Goal: Task Accomplishment & Management: Manage account settings

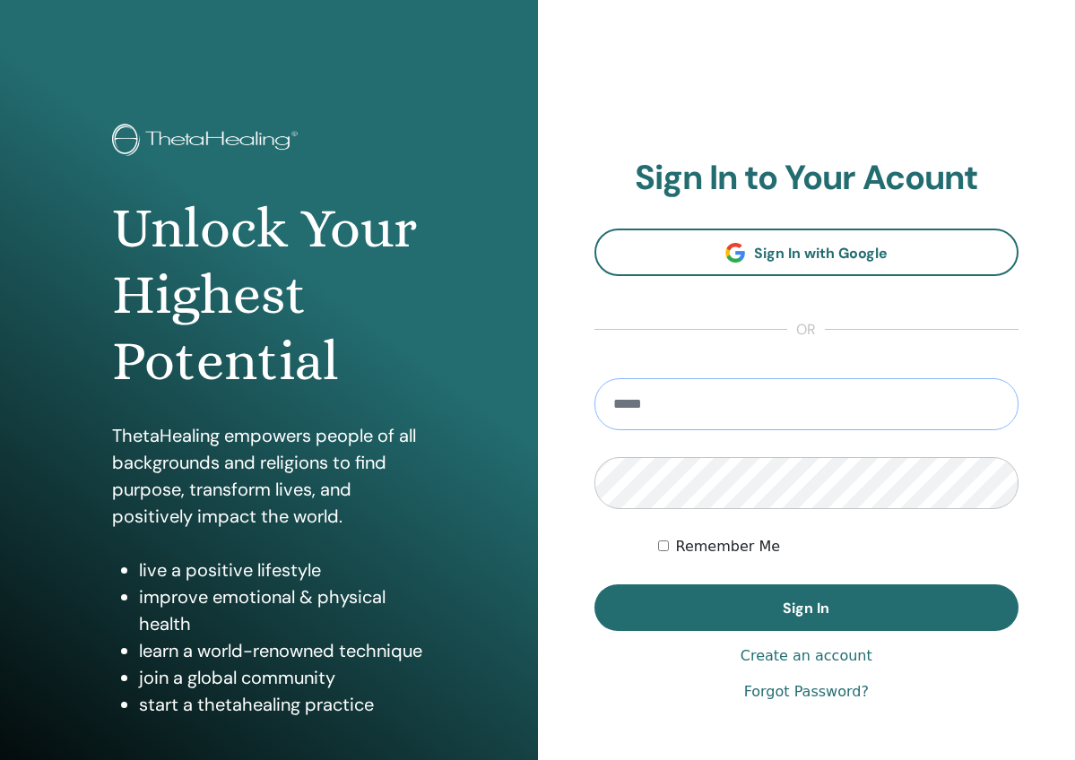
type input "**********"
click at [806, 608] on button "Sign In" at bounding box center [806, 608] width 425 height 47
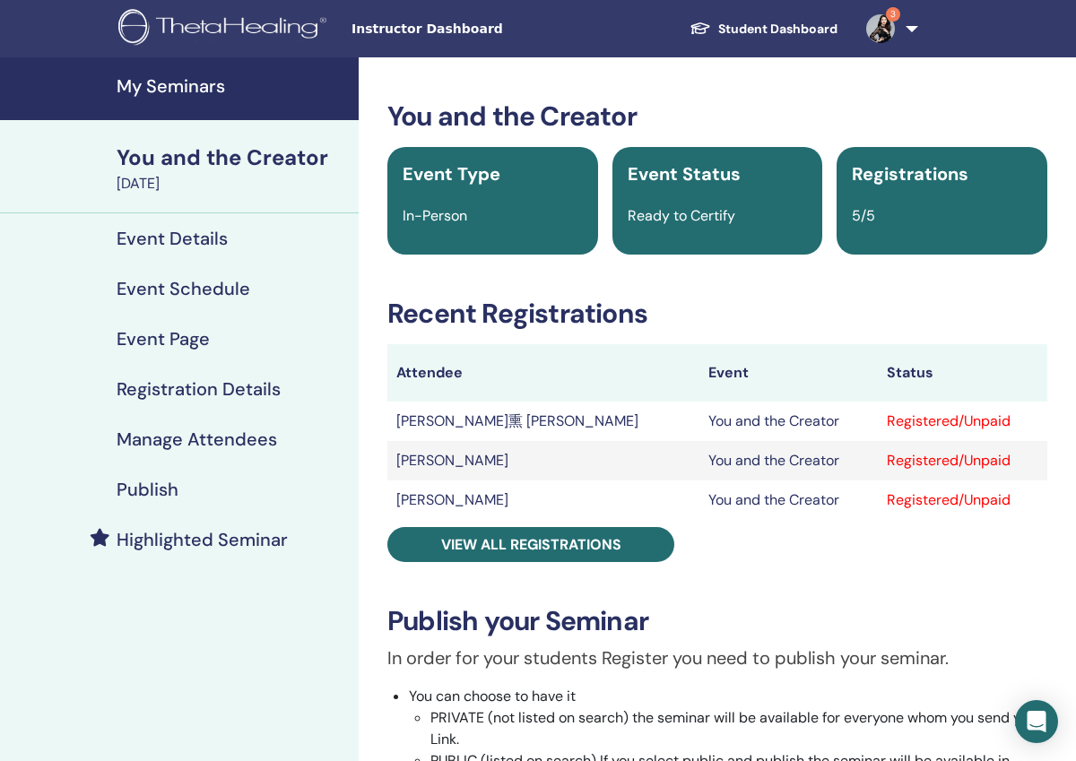
click at [883, 33] on img at bounding box center [880, 28] width 29 height 29
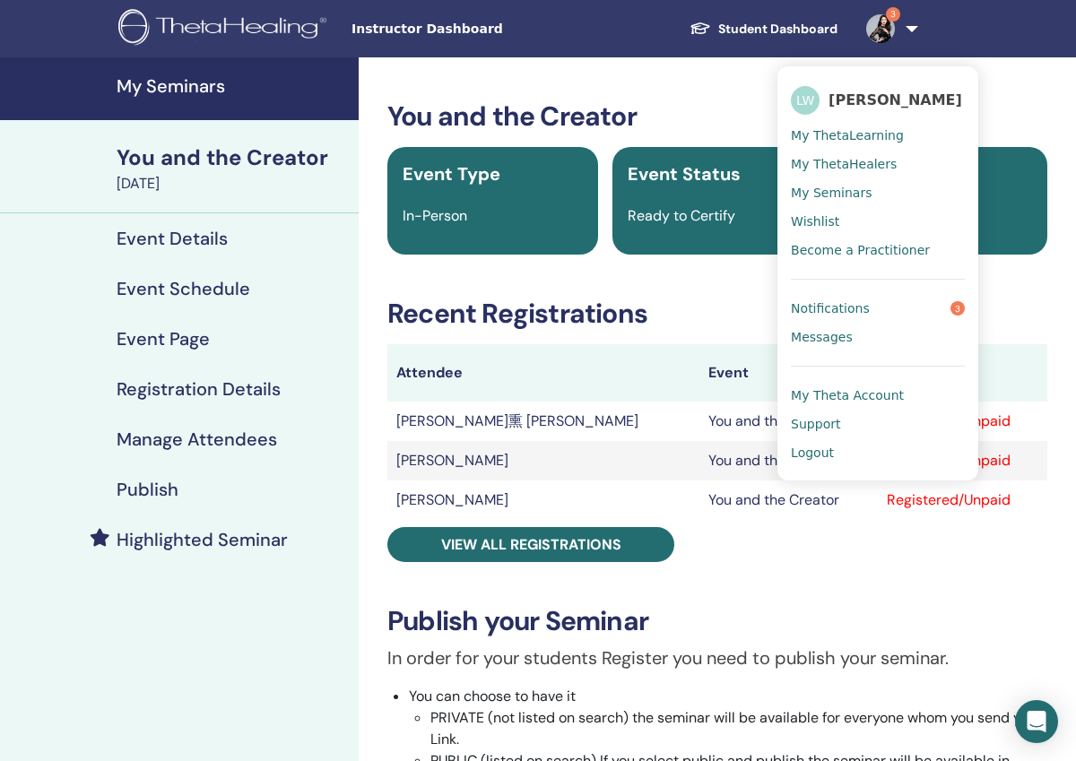
click at [821, 303] on span "Notifications" at bounding box center [830, 308] width 79 height 16
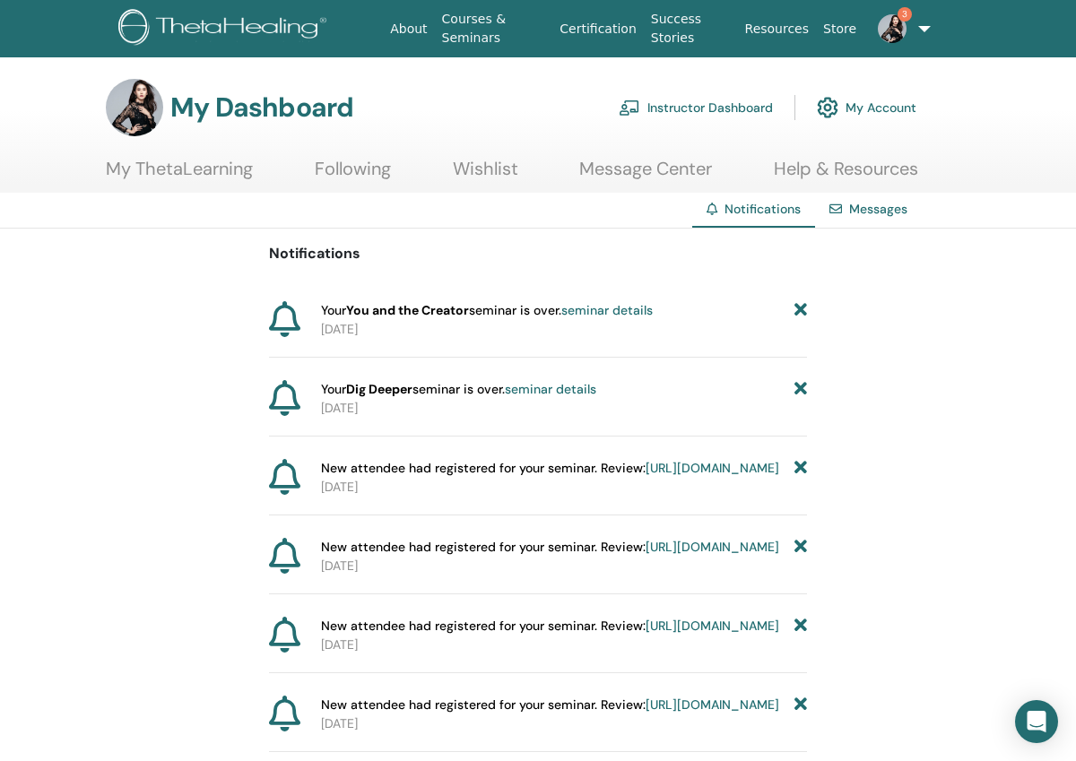
click at [664, 108] on link "Instructor Dashboard" at bounding box center [696, 107] width 154 height 39
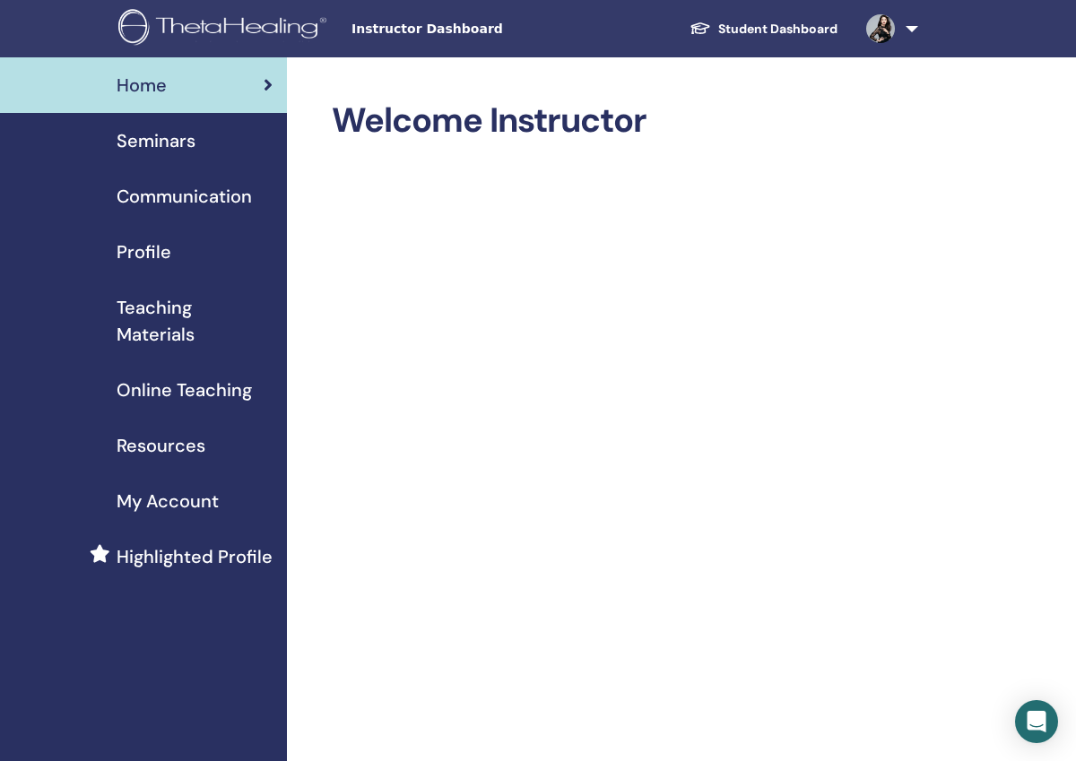
click at [154, 136] on span "Seminars" at bounding box center [156, 140] width 79 height 27
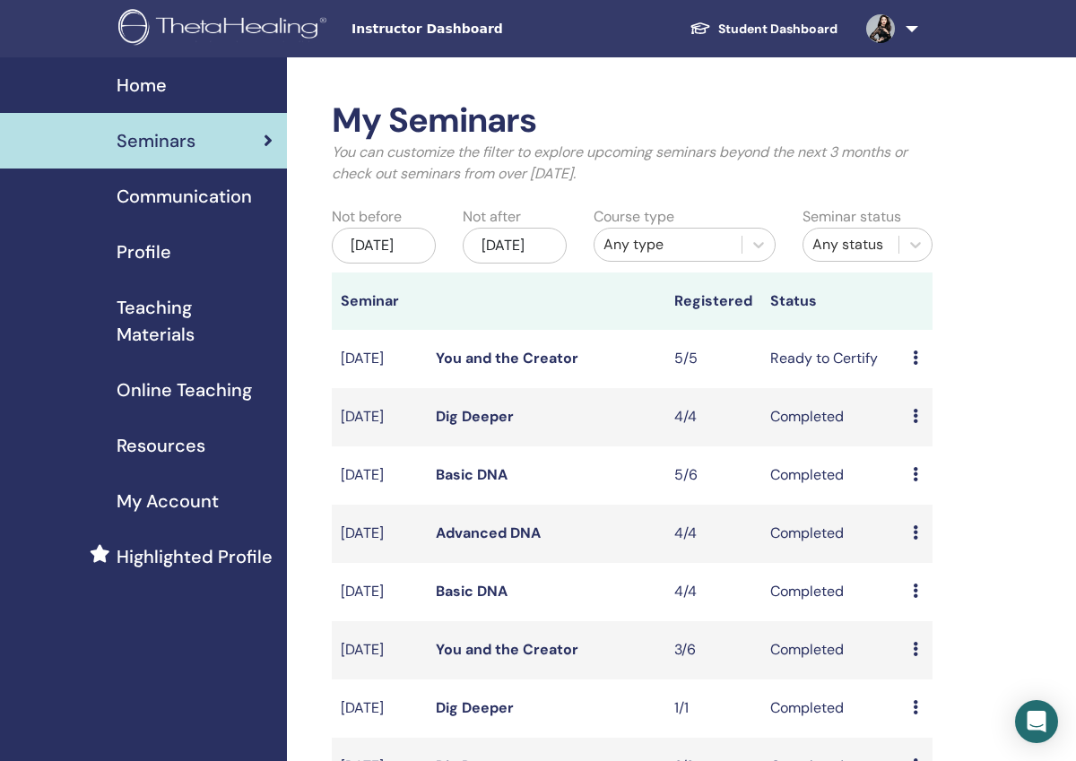
click at [496, 368] on link "You and the Creator" at bounding box center [507, 358] width 143 height 19
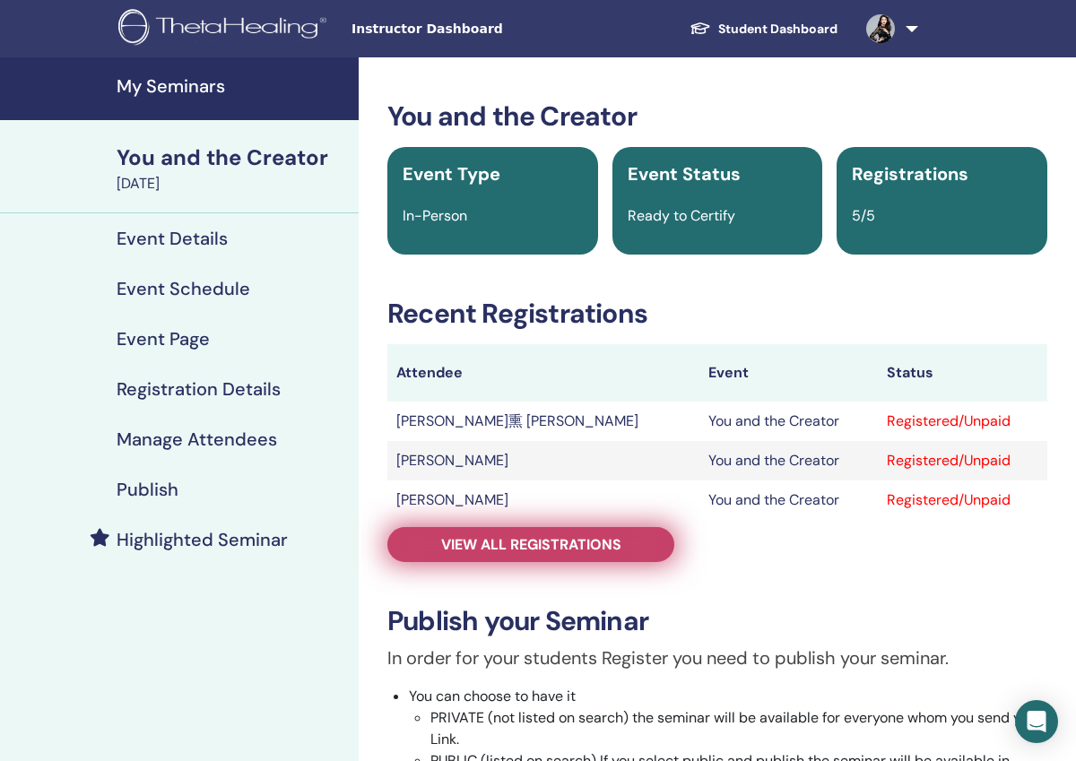
click at [518, 553] on span "View all registrations" at bounding box center [531, 544] width 180 height 19
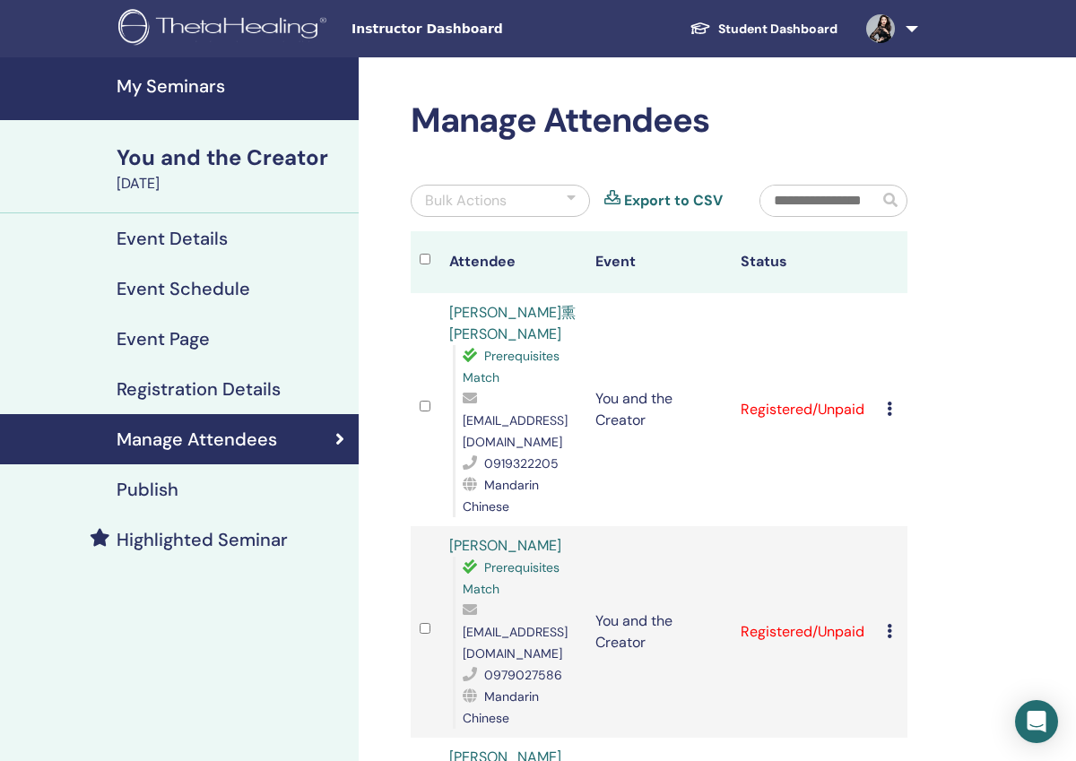
click at [889, 402] on icon at bounding box center [889, 409] width 5 height 14
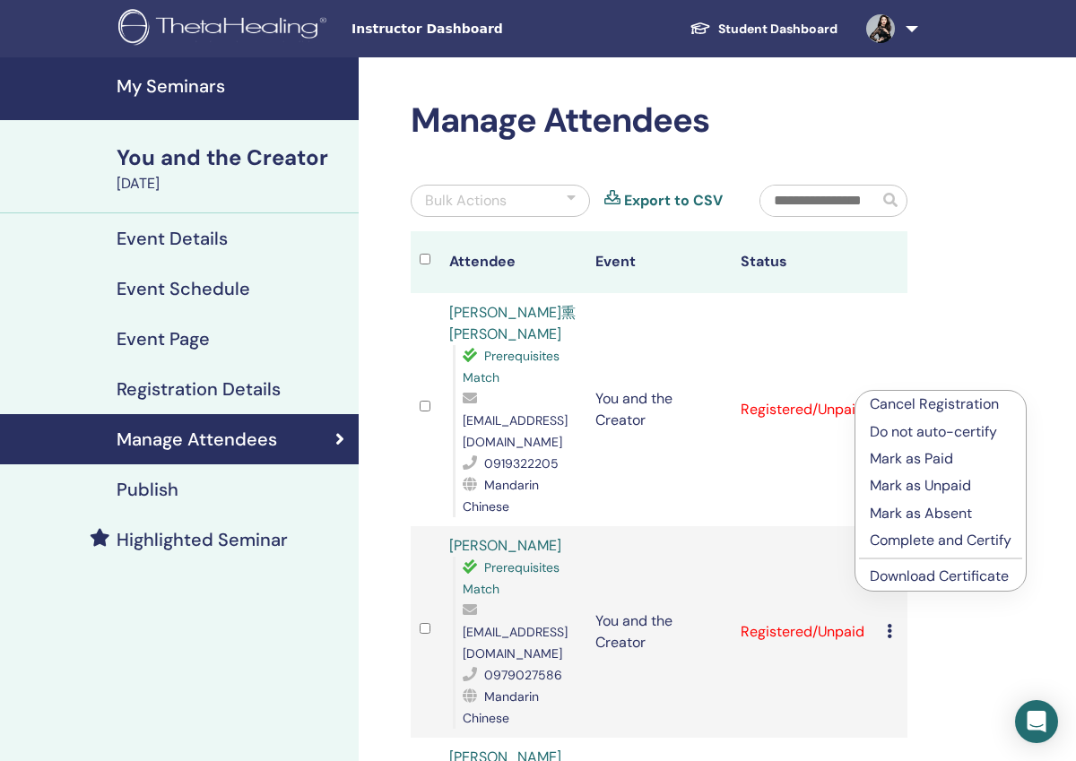
click at [898, 542] on p "Complete and Certify" at bounding box center [941, 541] width 142 height 22
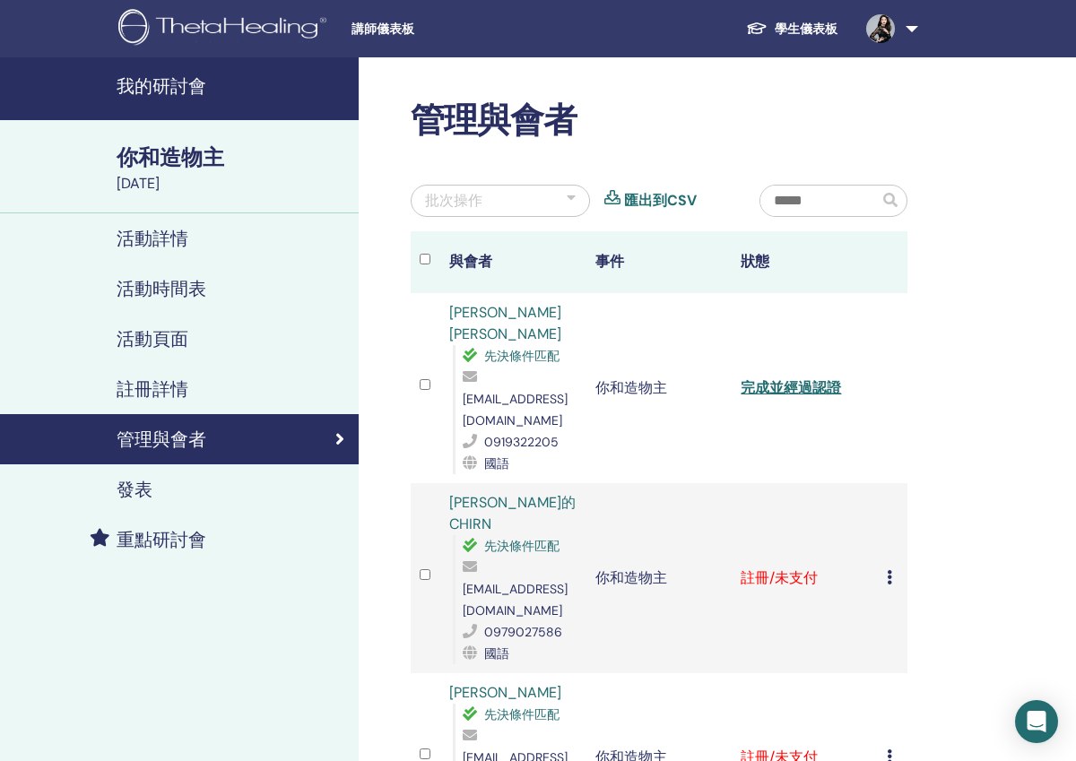
click at [888, 570] on icon at bounding box center [889, 577] width 5 height 14
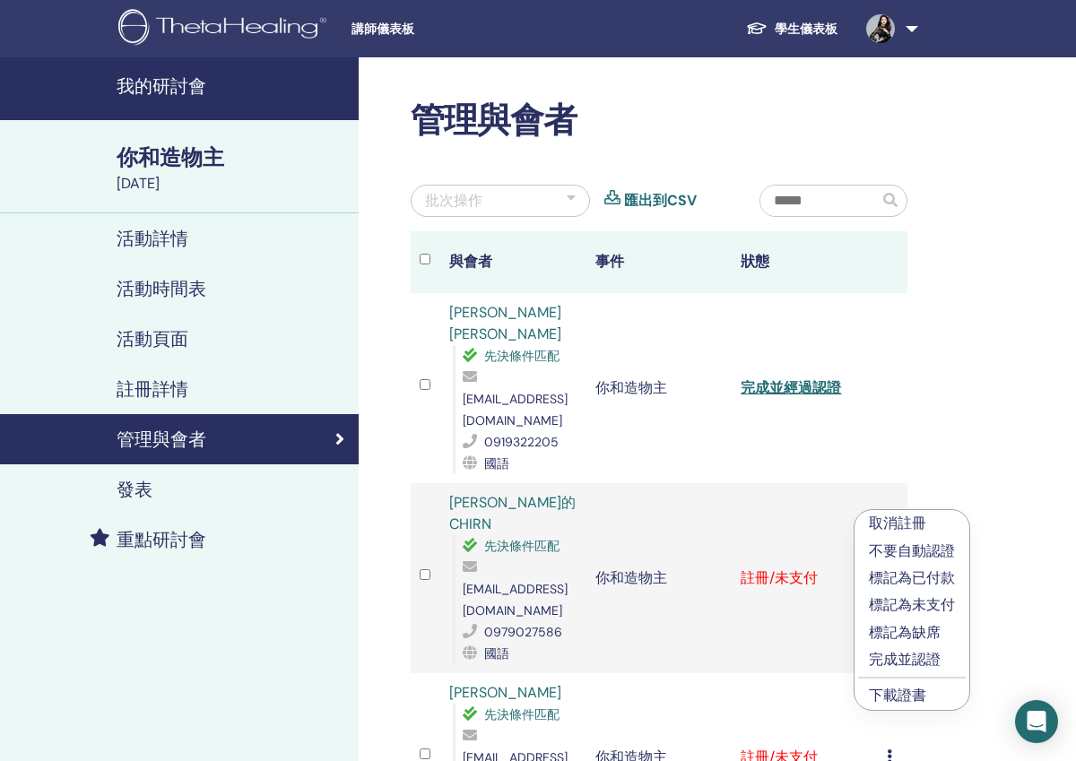
click at [886, 663] on p "完成並認證" at bounding box center [912, 660] width 86 height 22
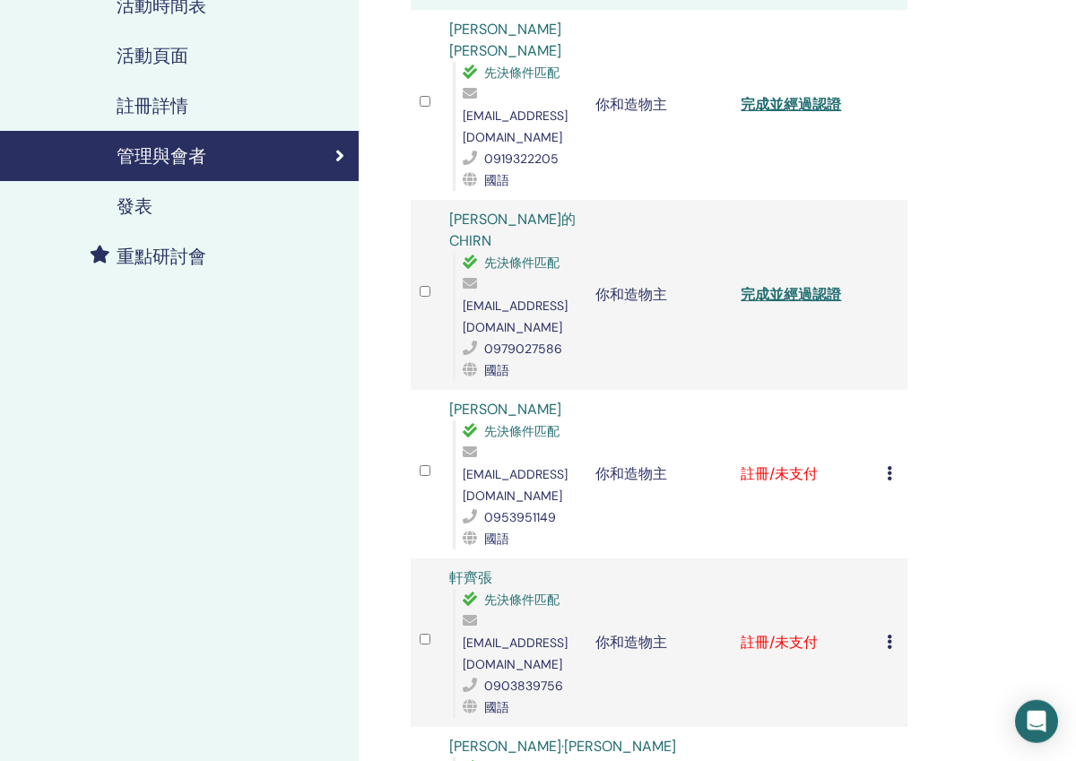
scroll to position [307, 0]
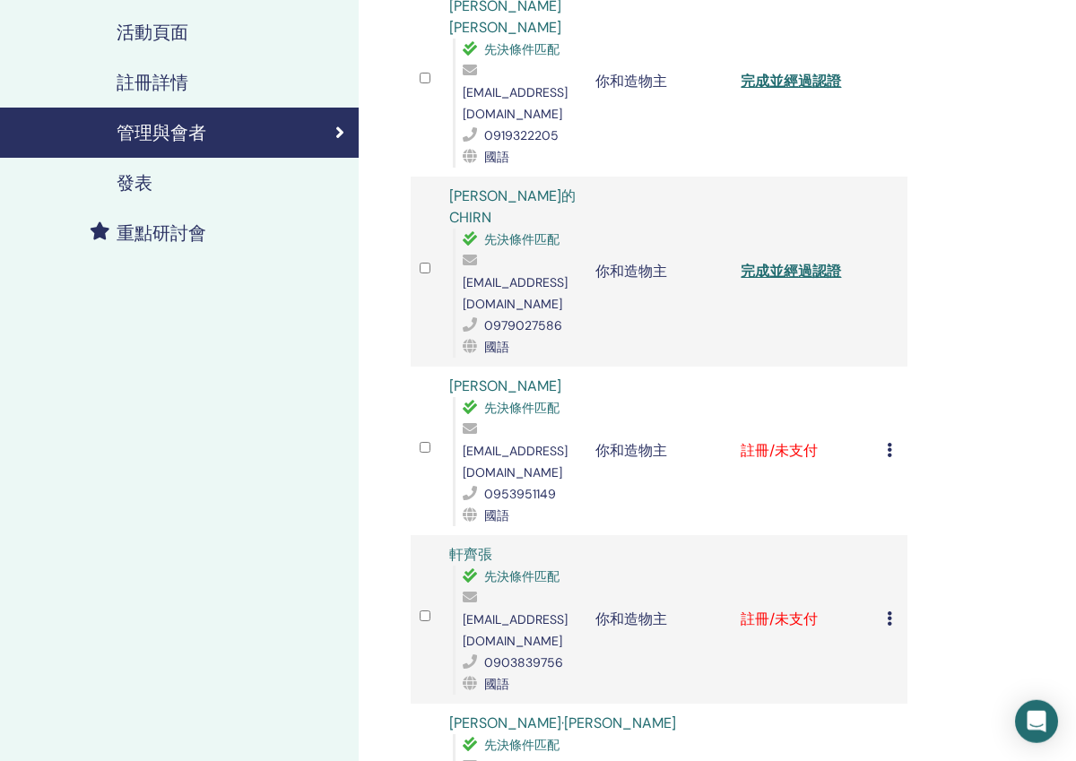
click at [888, 443] on icon at bounding box center [889, 450] width 5 height 14
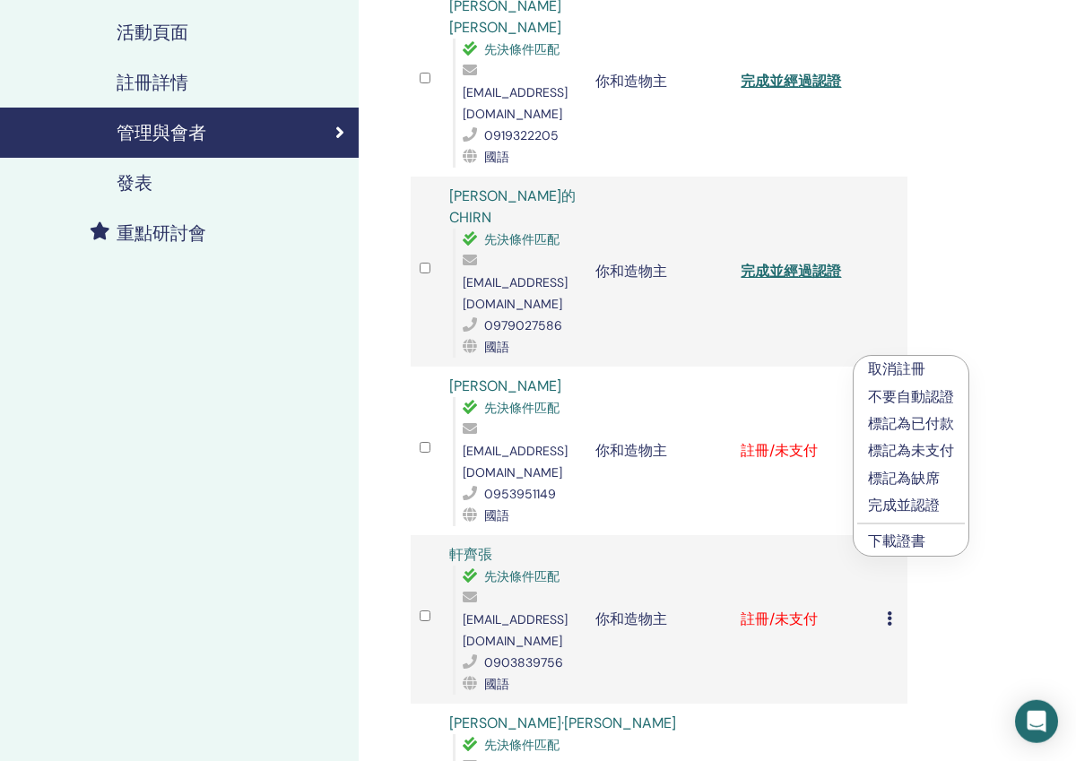
click at [880, 505] on p "完成並認證" at bounding box center [911, 506] width 86 height 22
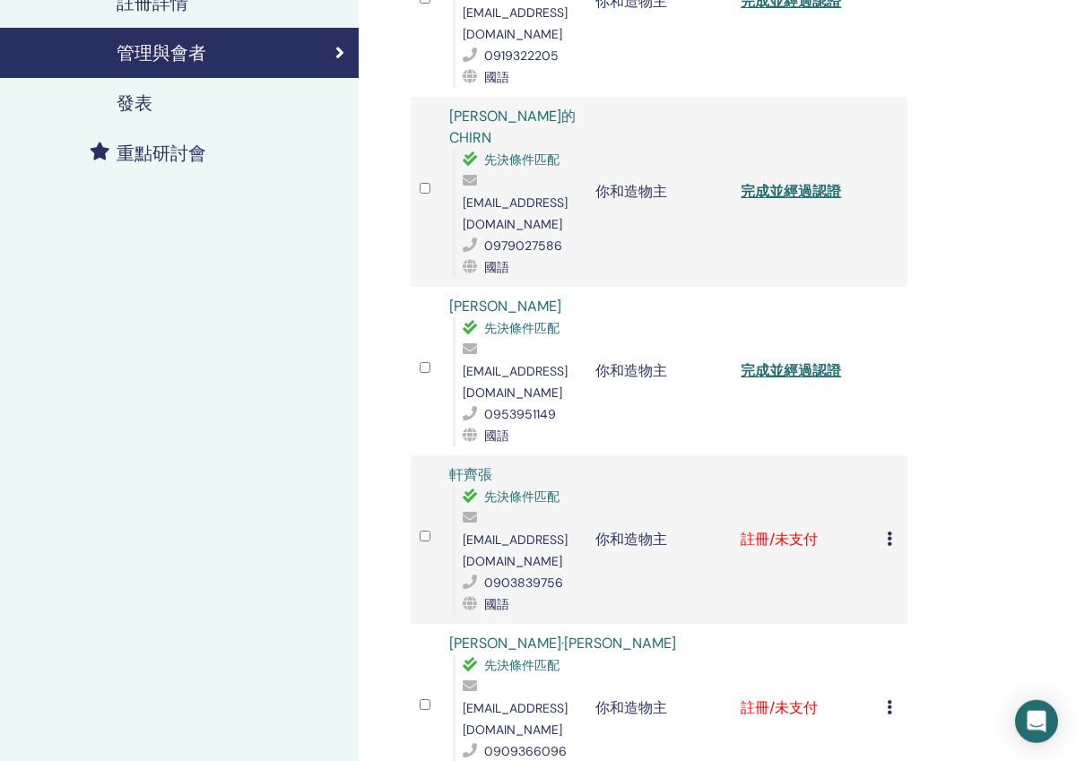
scroll to position [403, 0]
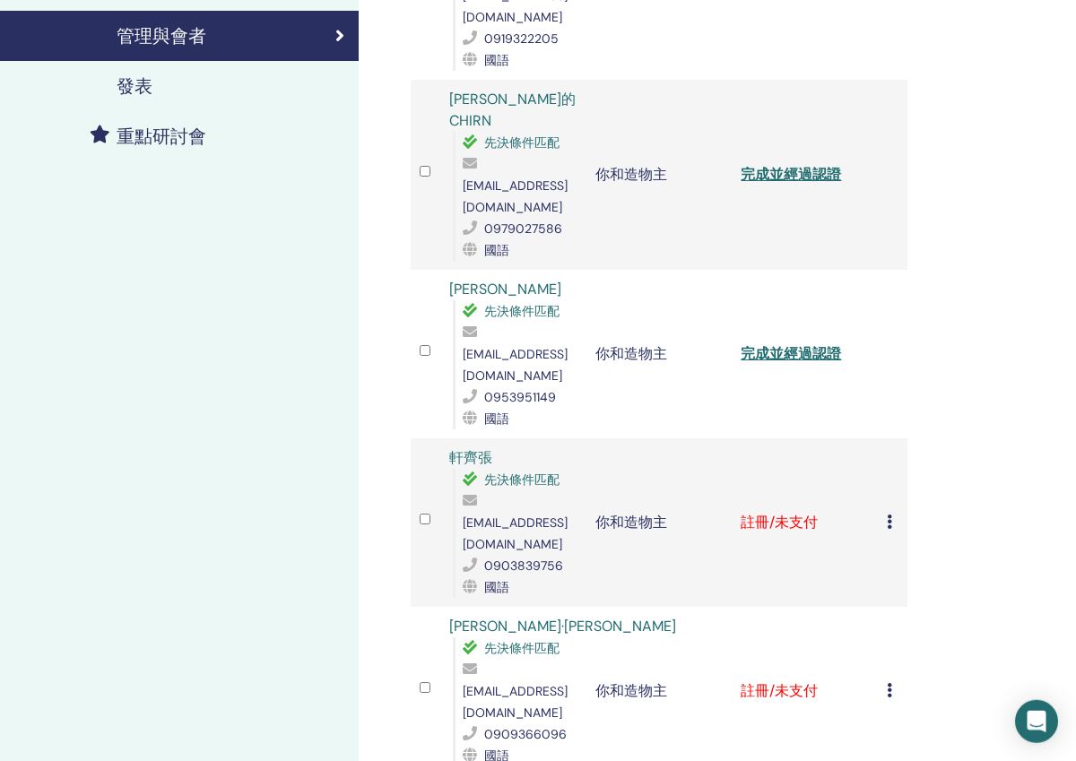
click at [888, 515] on icon at bounding box center [889, 522] width 5 height 14
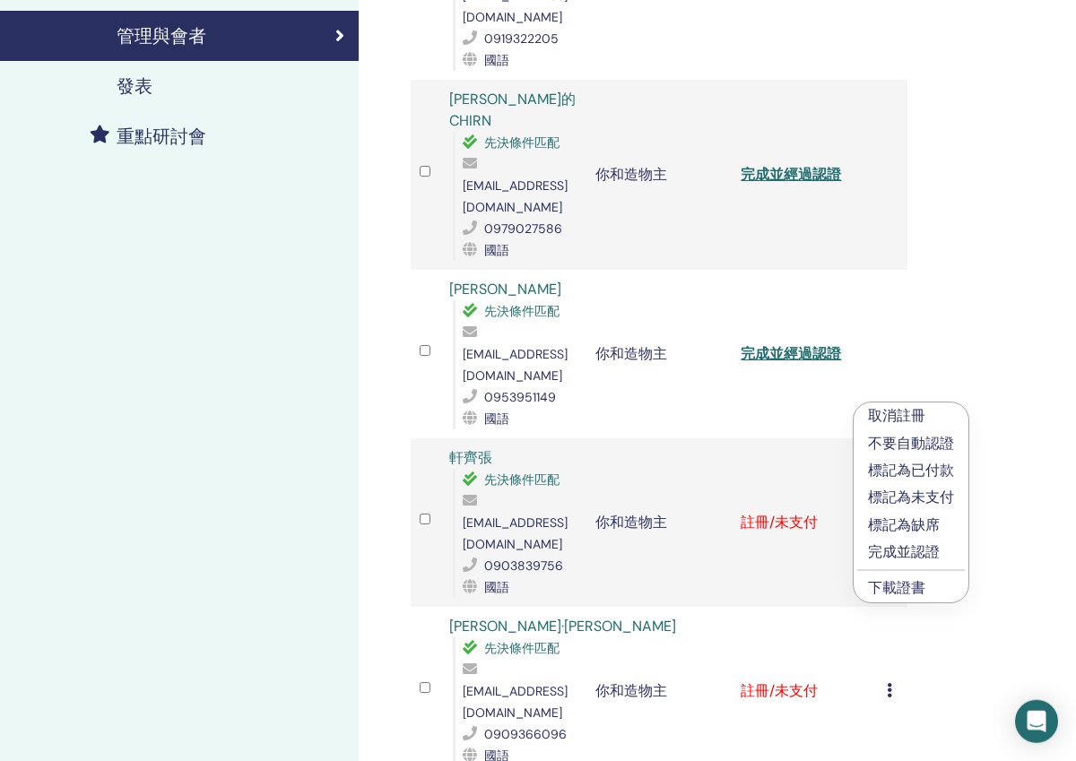
click at [887, 556] on p "完成並認證" at bounding box center [911, 553] width 86 height 22
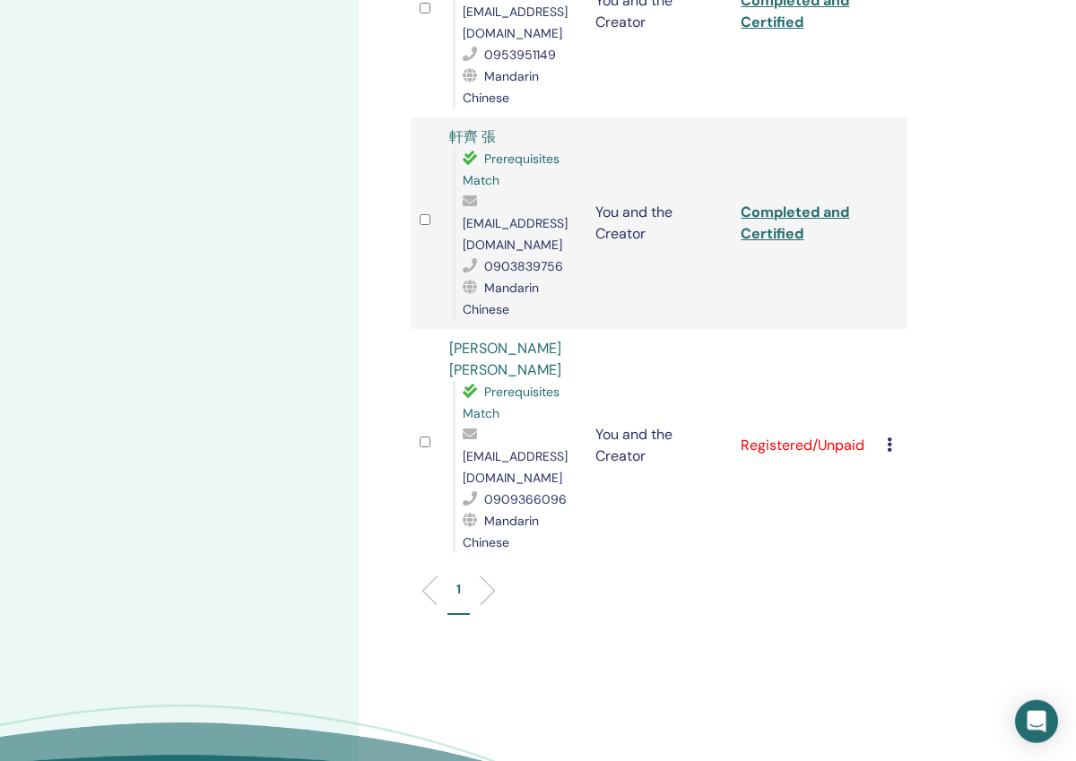
scroll to position [862, 0]
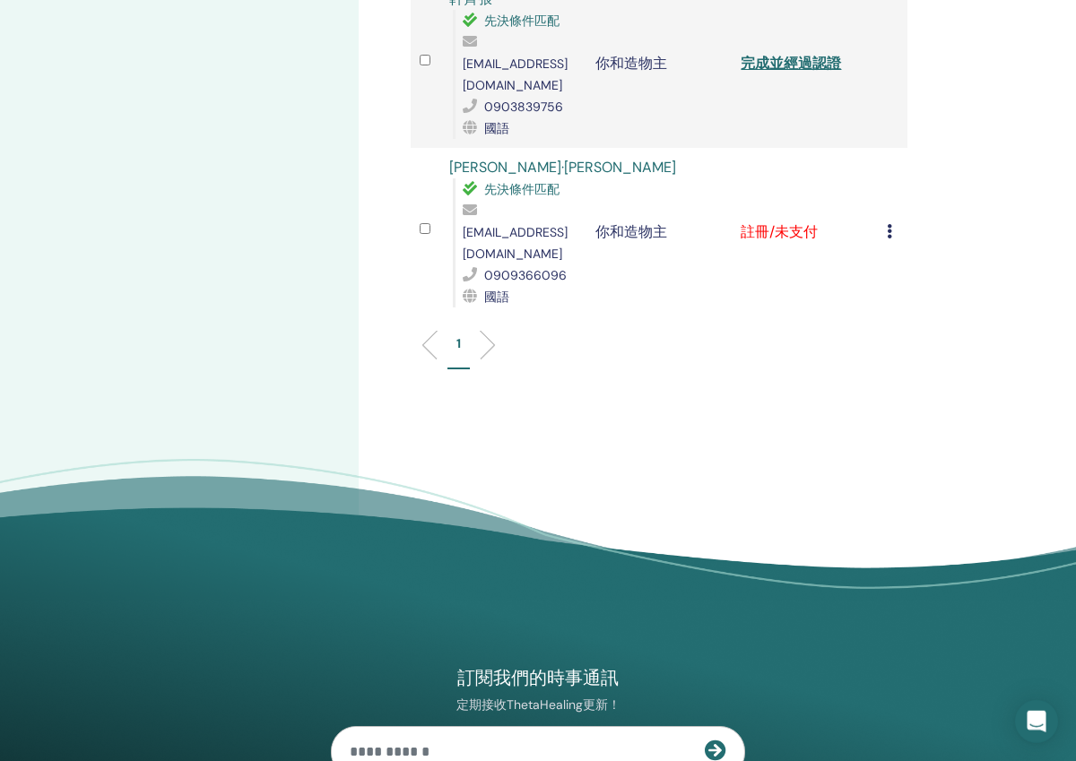
click at [887, 224] on icon at bounding box center [889, 231] width 5 height 14
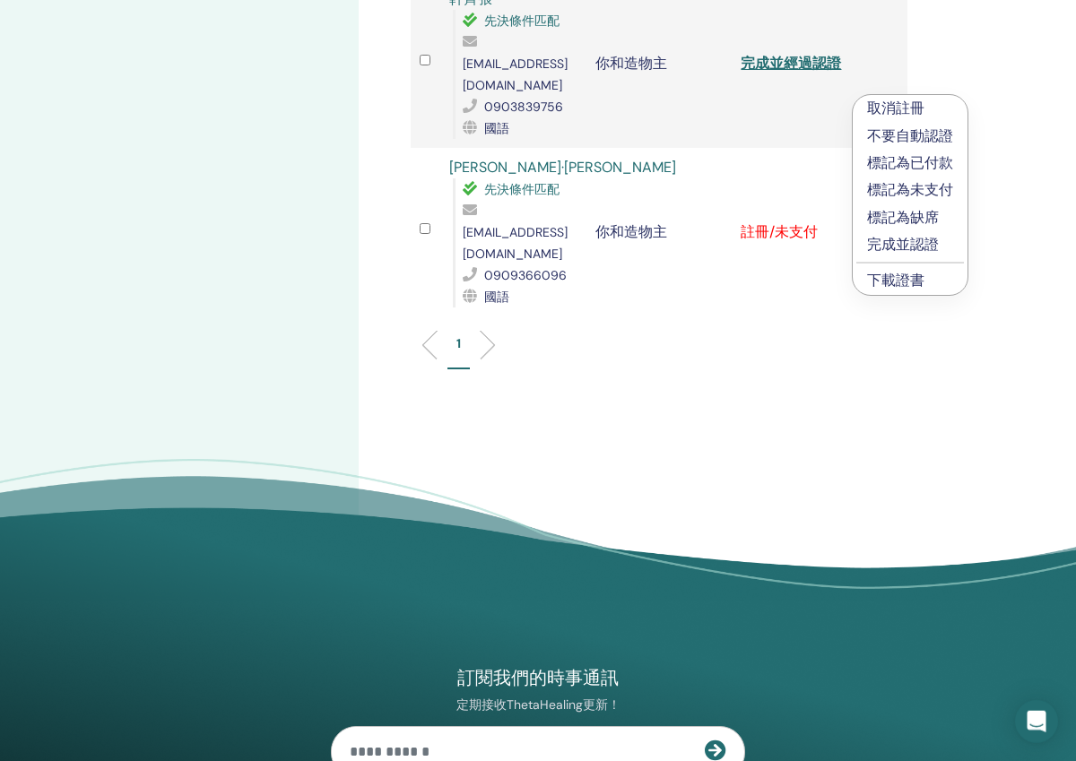
click at [880, 249] on p "完成並認證" at bounding box center [910, 245] width 86 height 22
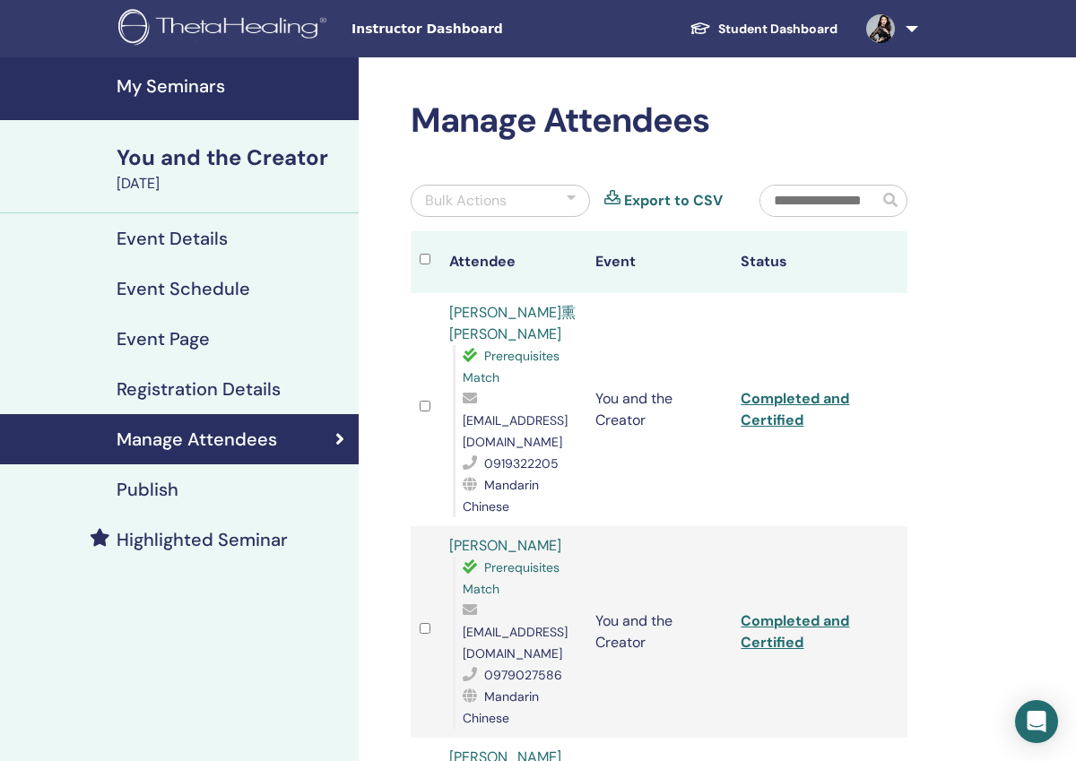
click at [771, 7] on ul "Student Dashboard [PERSON_NAME] [PERSON_NAME] My ThetaLearning My ThetaHealers …" at bounding box center [800, 28] width 358 height 57
click at [735, 32] on link "Student Dashboard" at bounding box center [763, 29] width 177 height 33
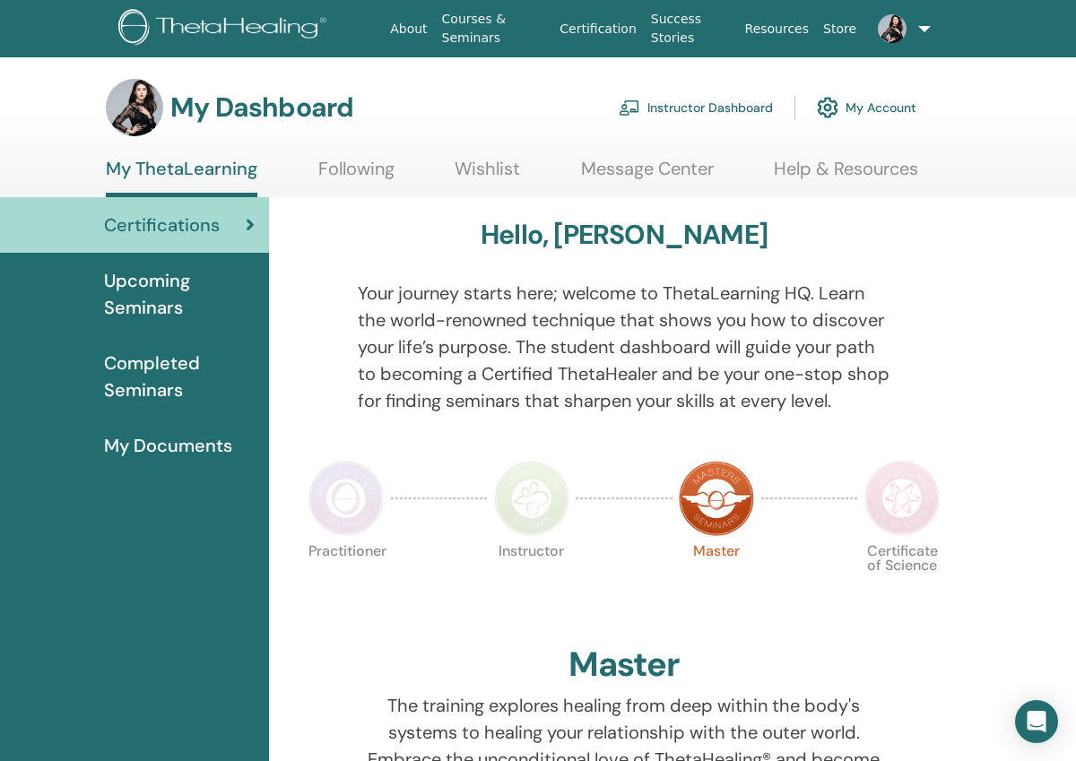
click at [687, 116] on link "Instructor Dashboard" at bounding box center [696, 107] width 154 height 39
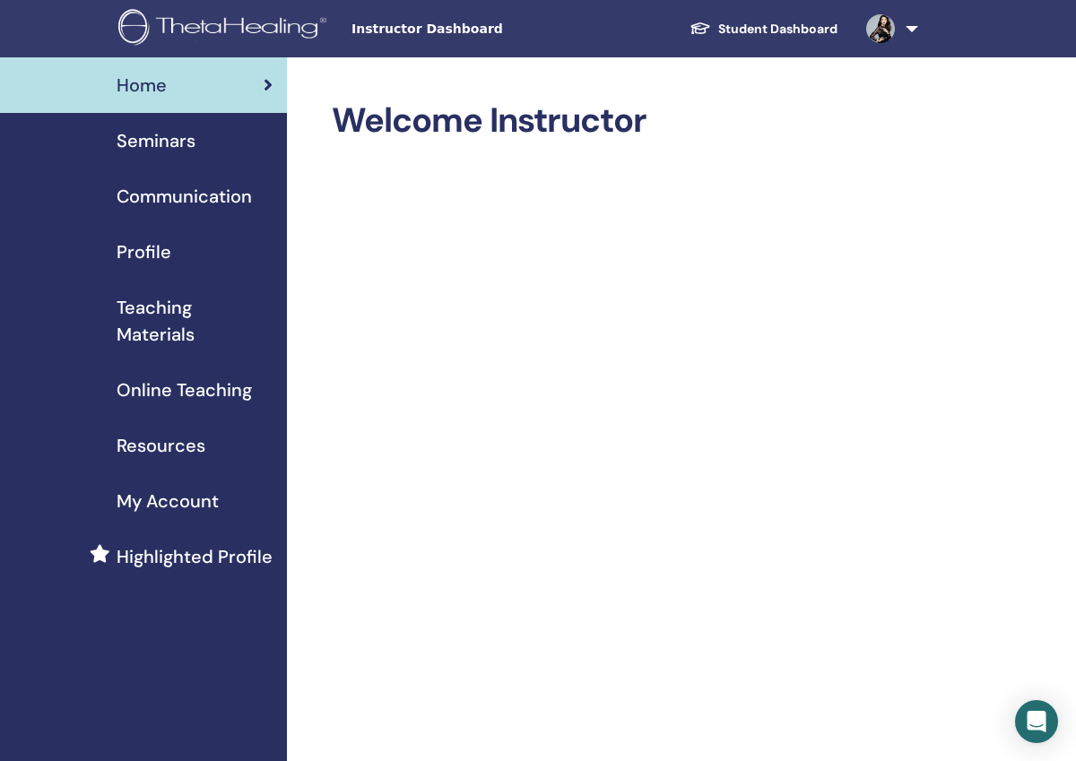
click at [170, 141] on span "Seminars" at bounding box center [156, 140] width 79 height 27
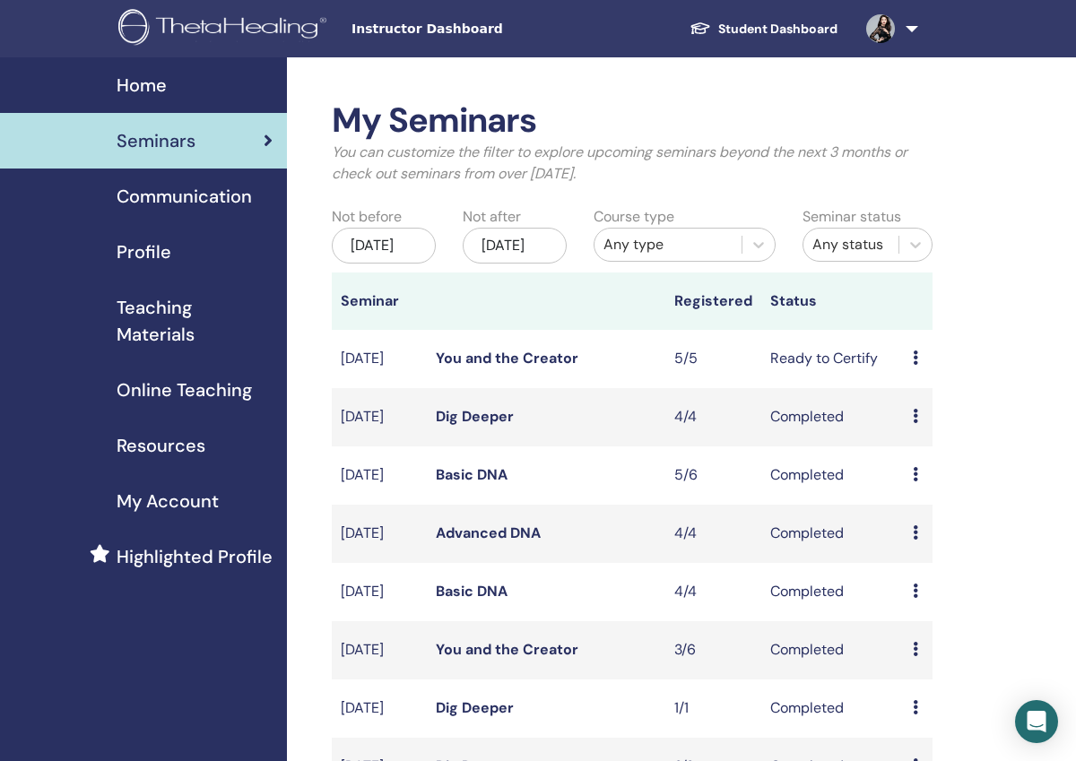
click at [477, 426] on link "Dig Deeper" at bounding box center [475, 416] width 78 height 19
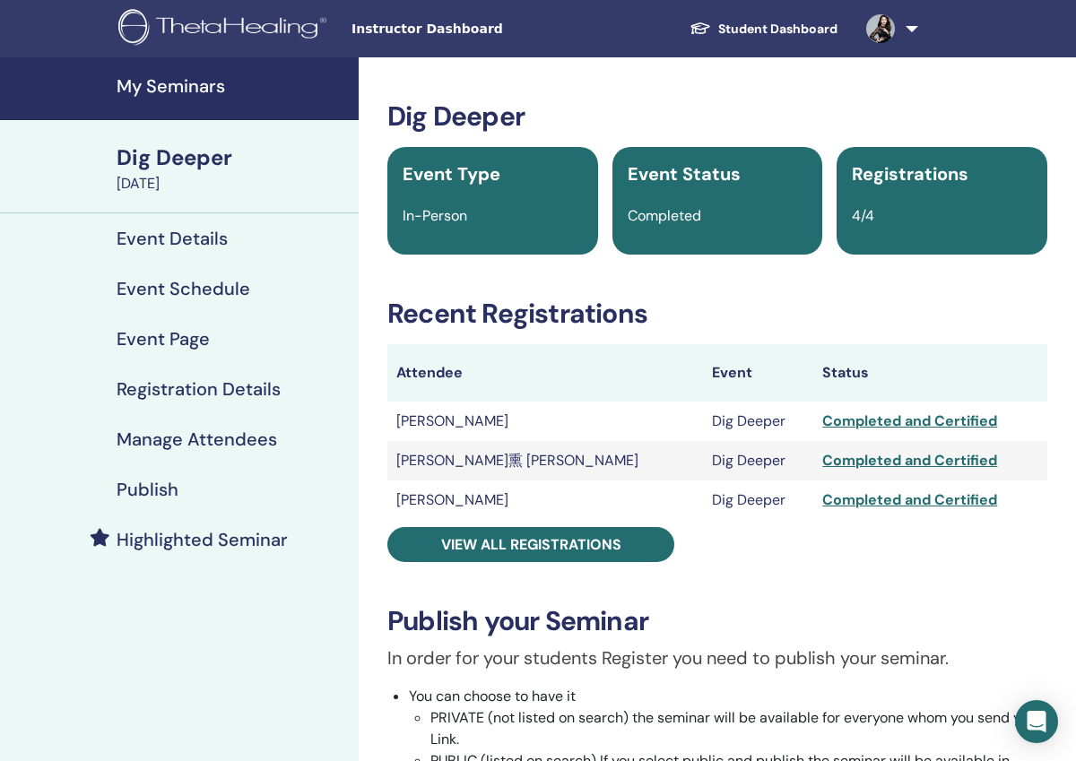
click at [746, 29] on link "Student Dashboard" at bounding box center [763, 29] width 177 height 33
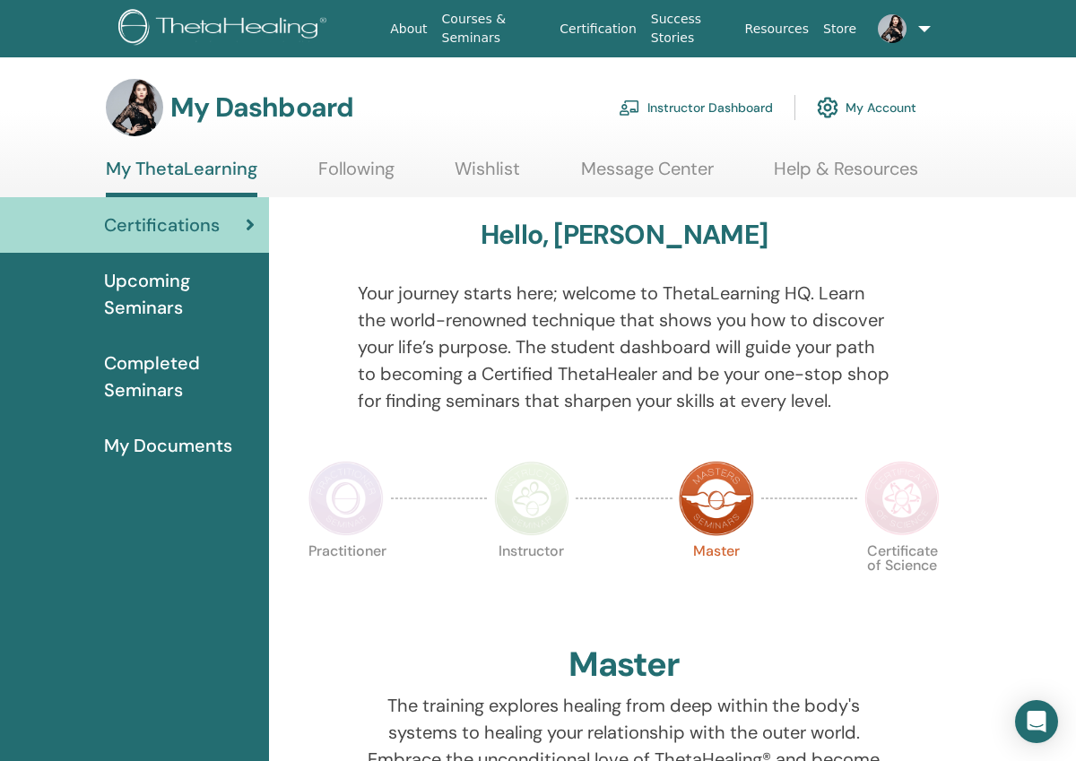
click at [671, 110] on link "Instructor Dashboard" at bounding box center [696, 107] width 154 height 39
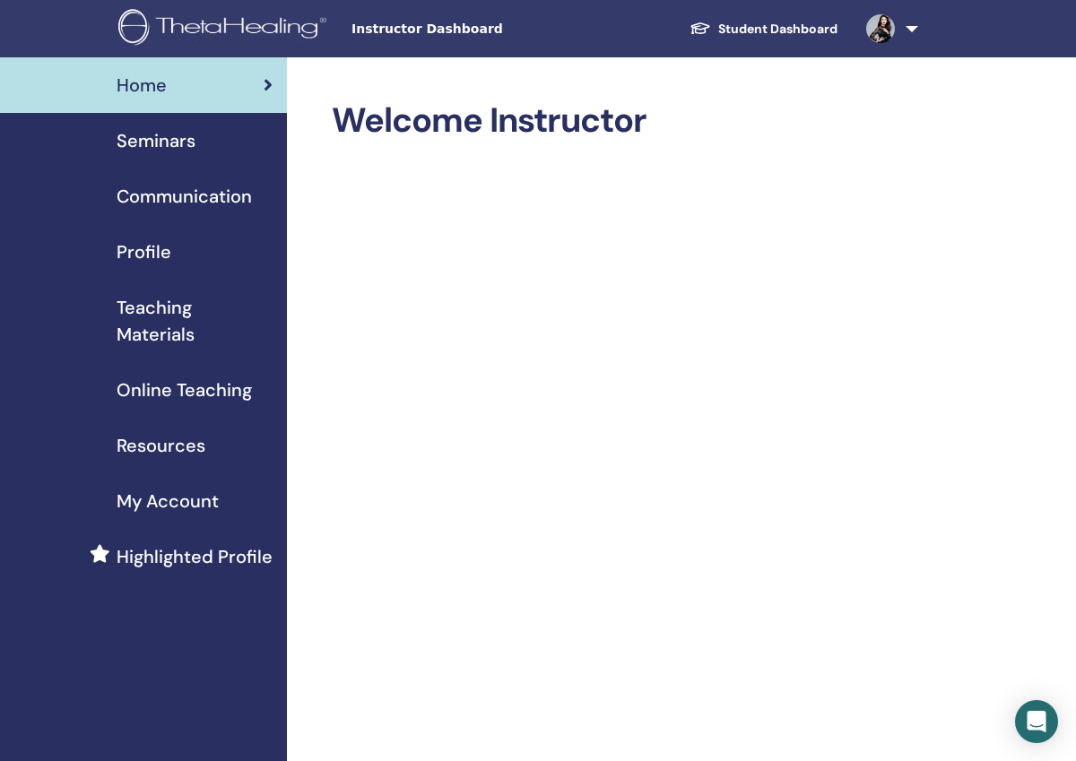
click at [179, 143] on span "Seminars" at bounding box center [156, 140] width 79 height 27
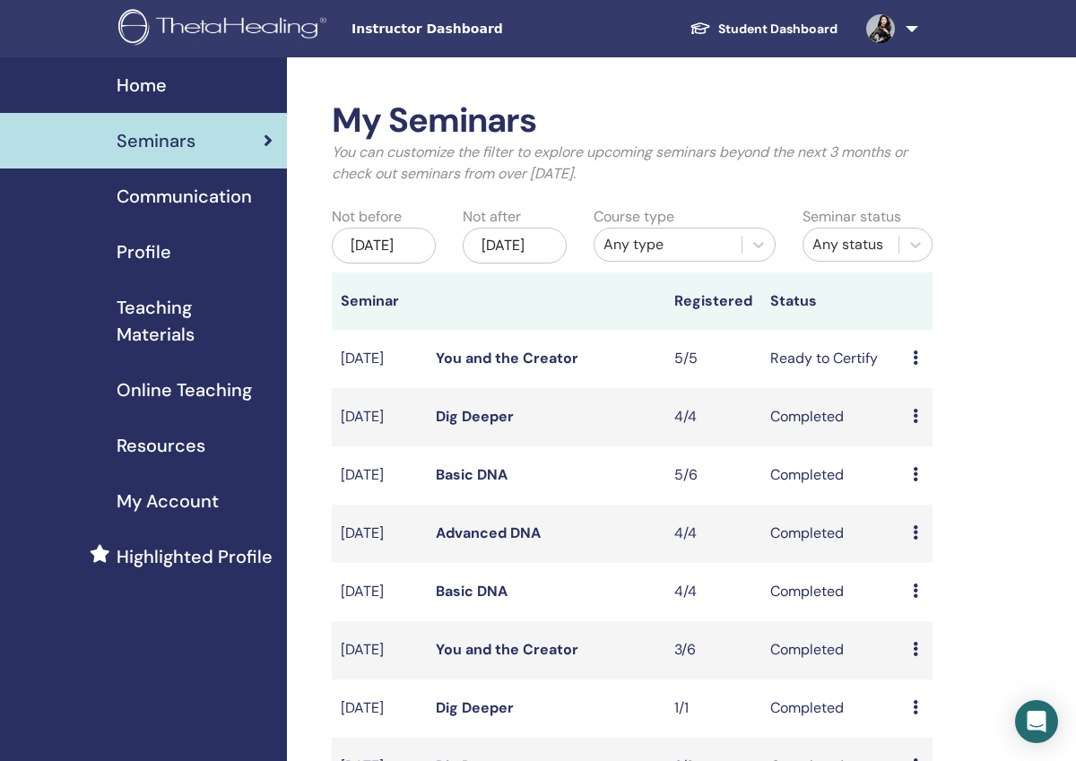
click at [477, 484] on link "Basic DNA" at bounding box center [472, 474] width 72 height 19
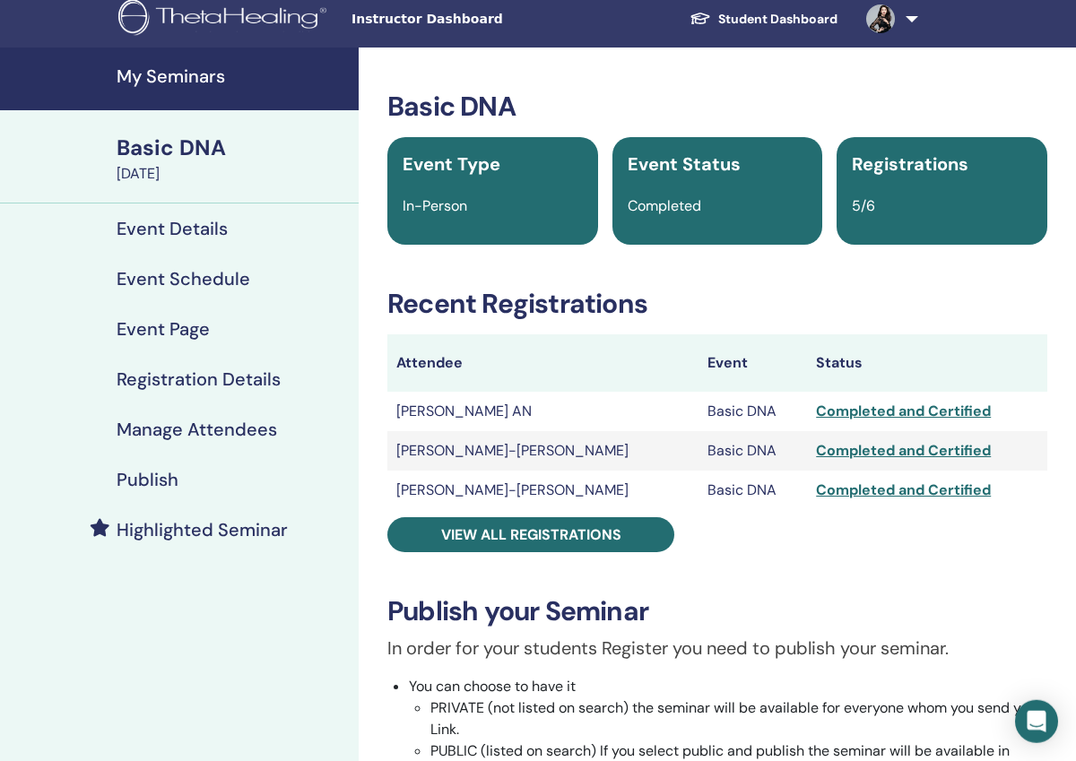
scroll to position [11, 0]
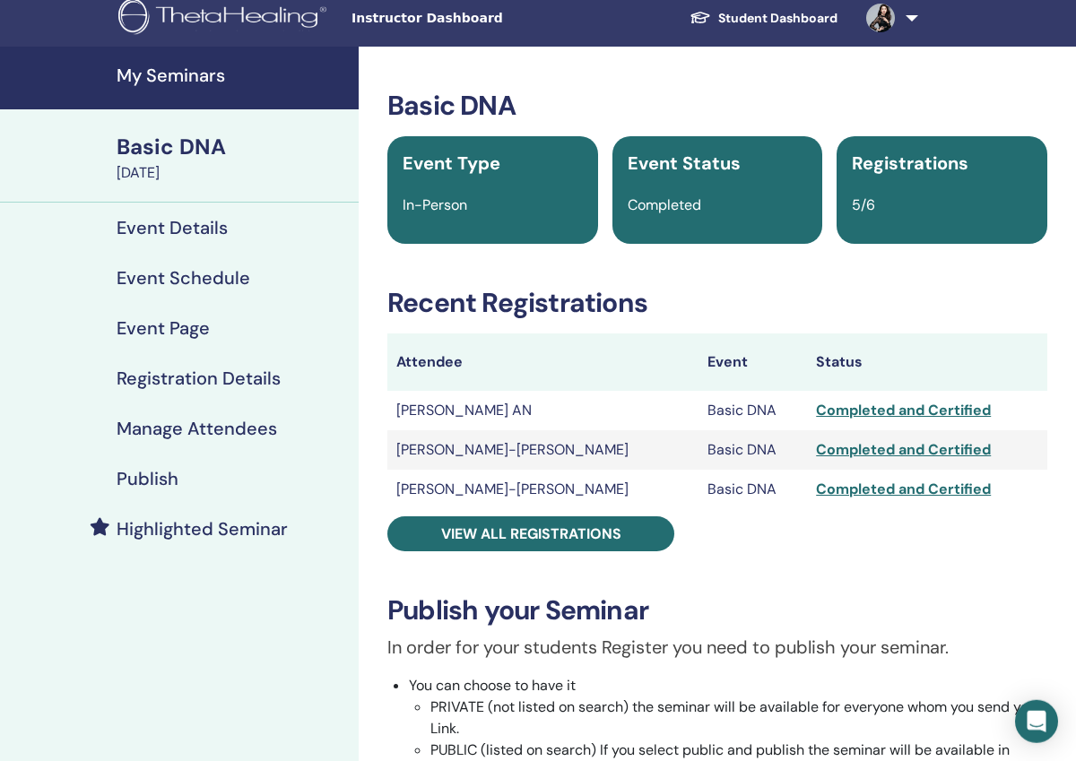
click at [732, 25] on link "Student Dashboard" at bounding box center [763, 18] width 177 height 33
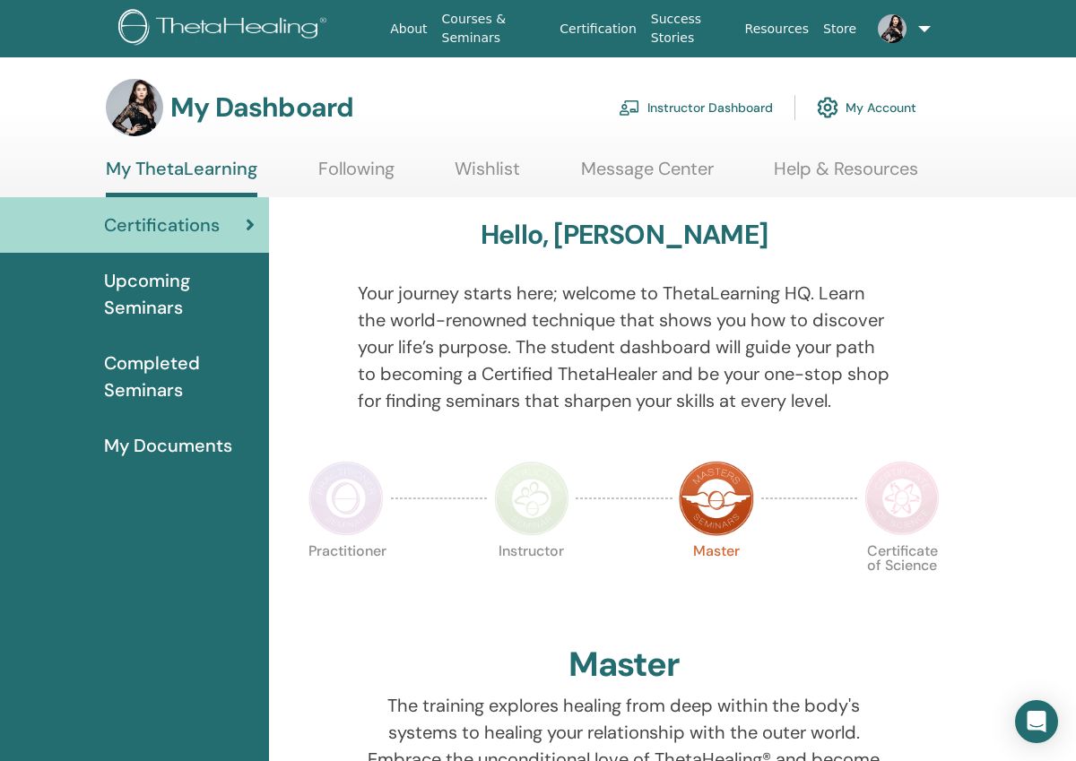
click at [688, 107] on link "Instructor Dashboard" at bounding box center [696, 107] width 154 height 39
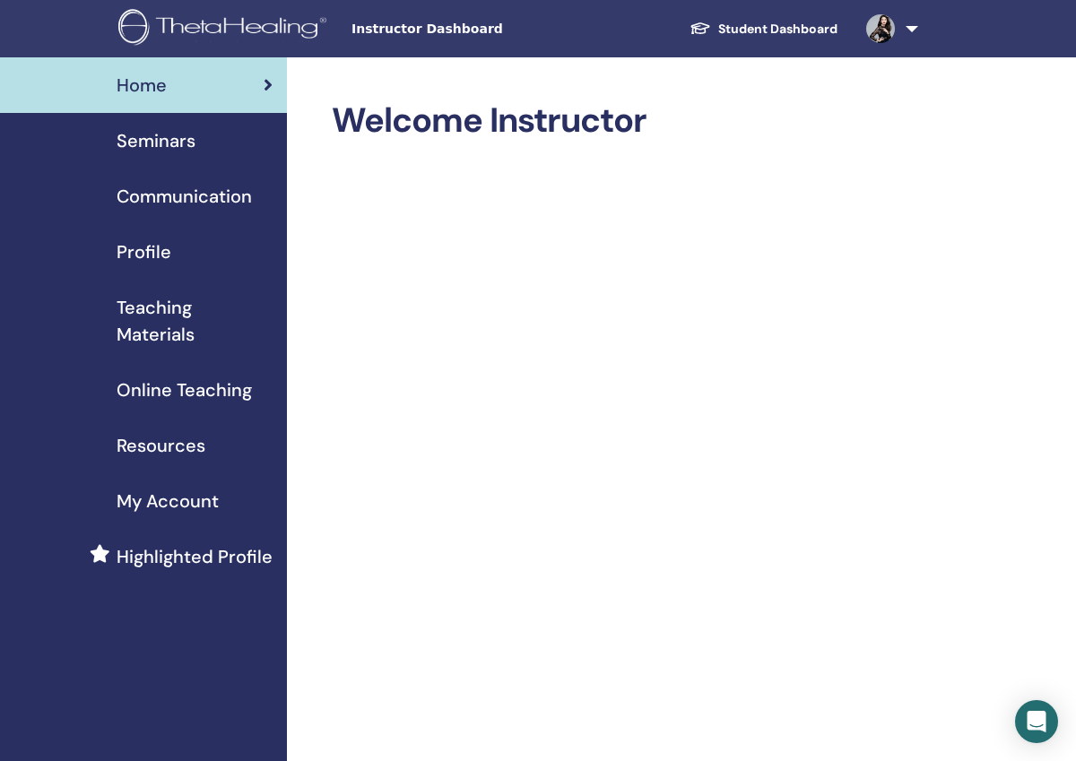
click at [154, 140] on span "Seminars" at bounding box center [156, 140] width 79 height 27
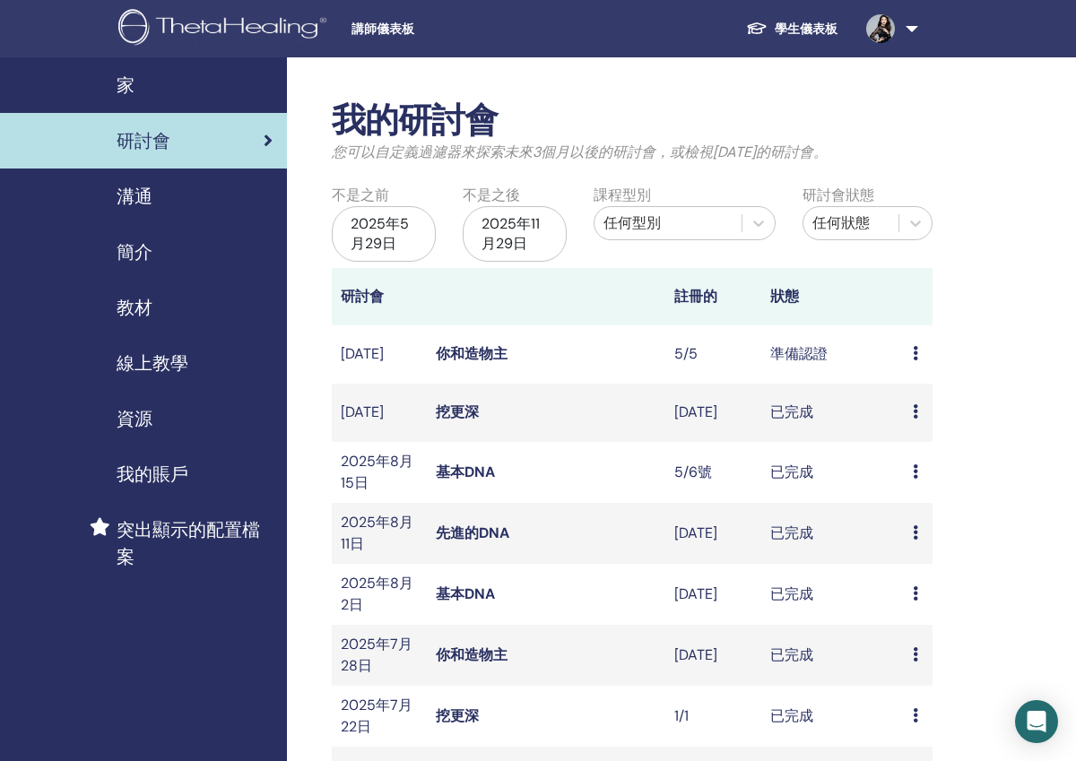
click at [573, 354] on td "你和造物主" at bounding box center [546, 354] width 238 height 58
click at [904, 39] on link at bounding box center [889, 28] width 74 height 57
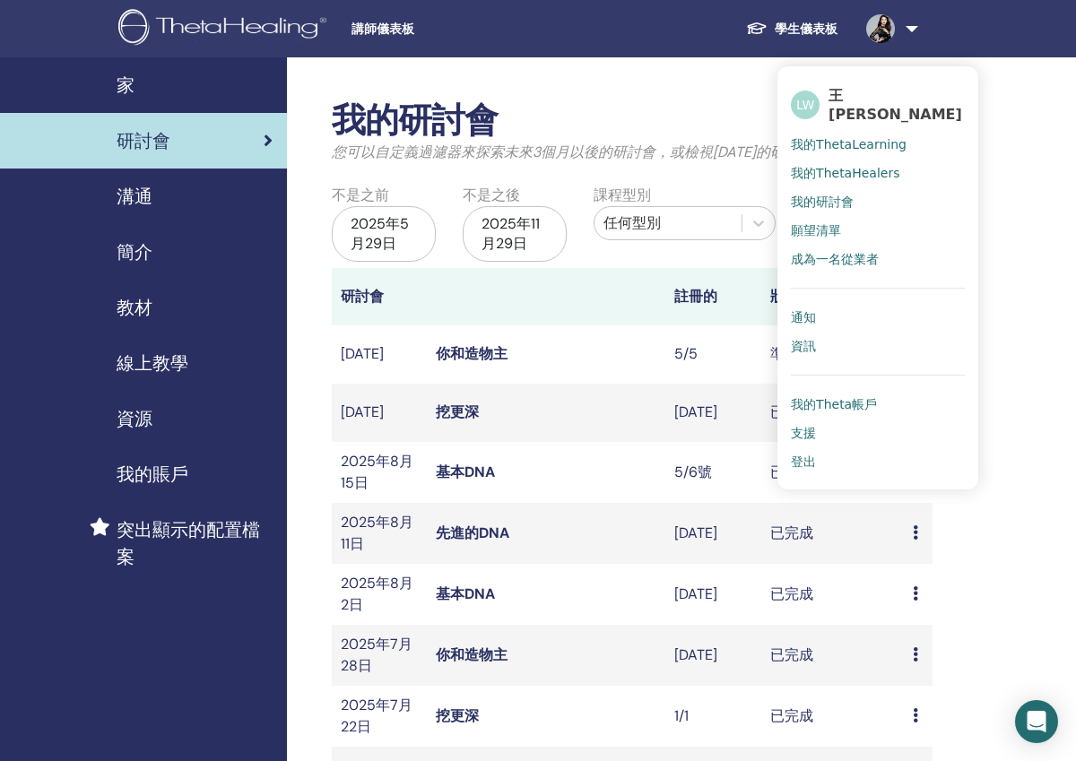
click at [1001, 160] on div "我的研討會 您可以自定義過濾器來探索未來3個月以後的研討會，或檢視3個月前的研討會。 不是之前 2025年5月29日 不是之後 2025年11月29日 課程型…" at bounding box center [690, 769] width 807 height 1424
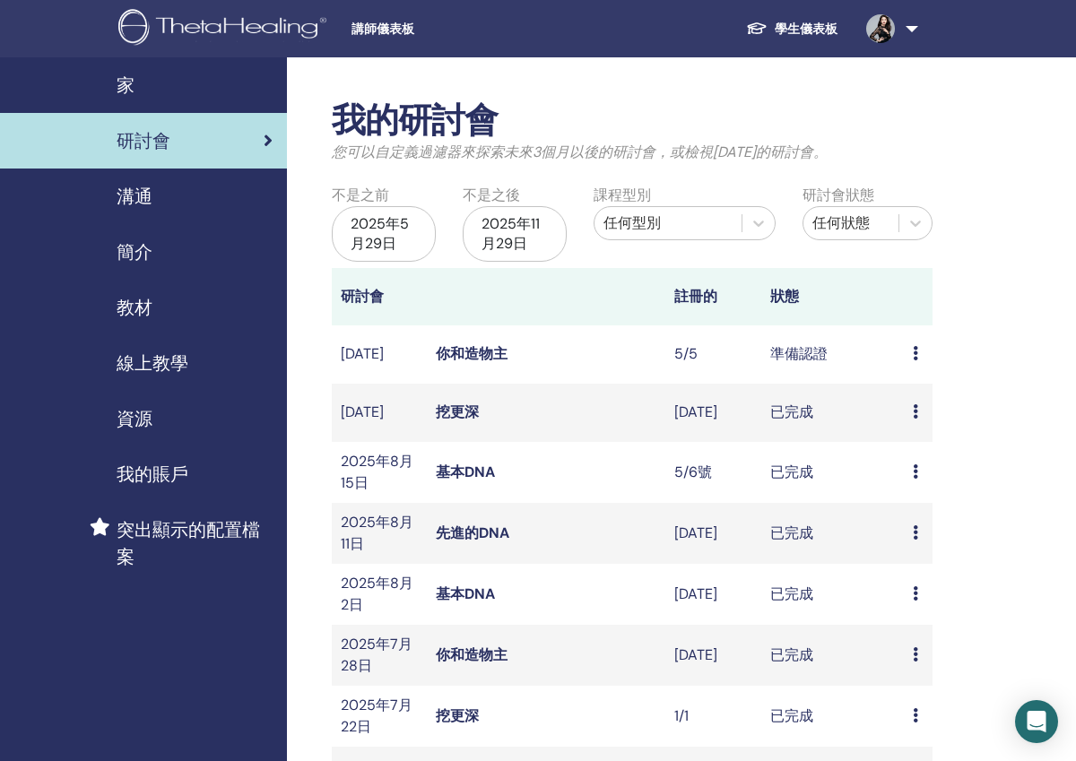
click at [472, 344] on link "你和造物主" at bounding box center [472, 353] width 72 height 19
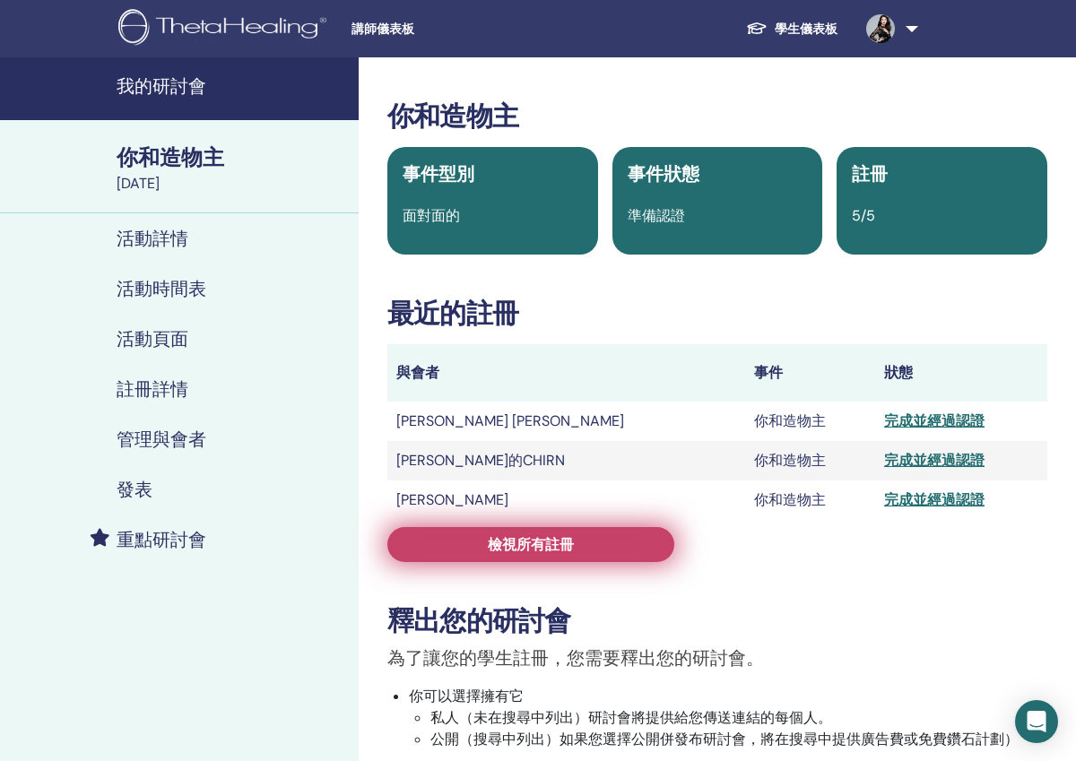
click at [617, 548] on link "檢視所有註冊" at bounding box center [530, 544] width 287 height 35
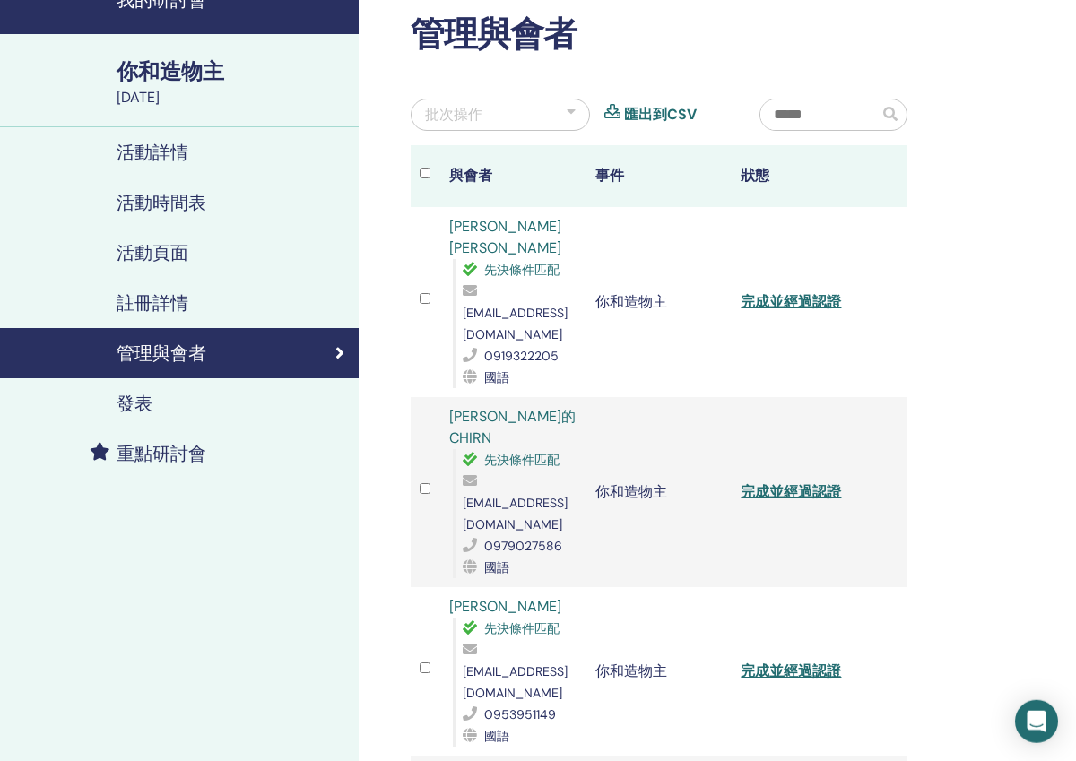
scroll to position [112, 0]
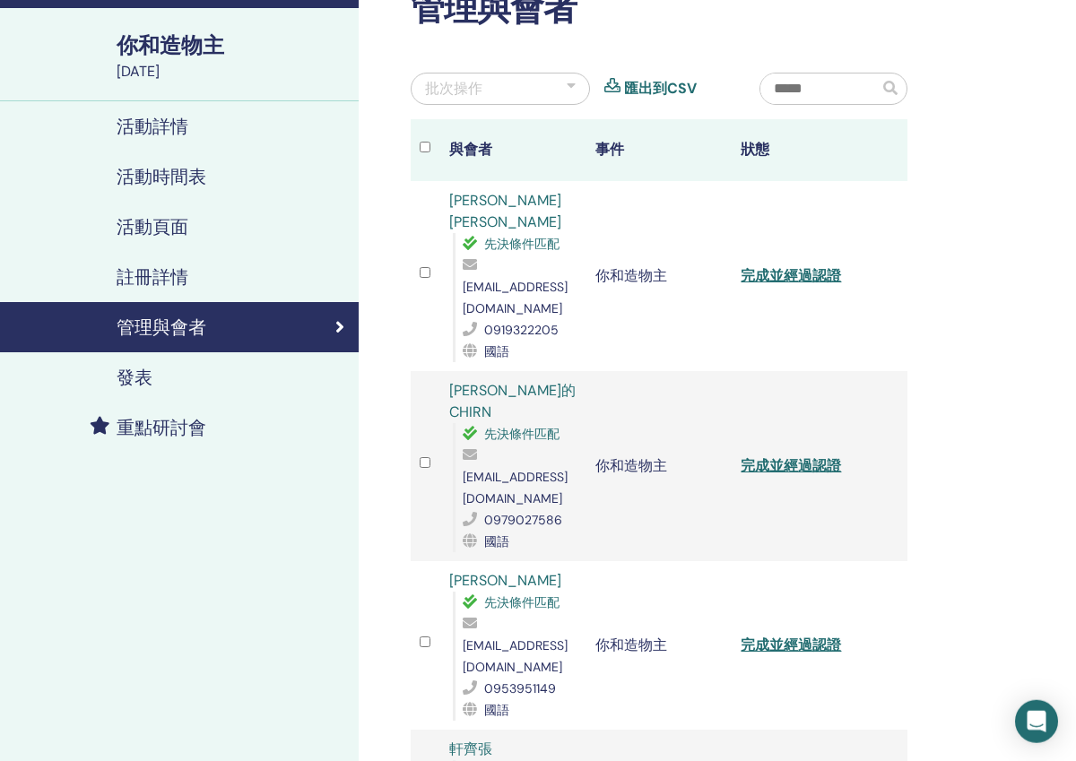
click at [783, 266] on link "完成並經過認證" at bounding box center [791, 275] width 100 height 19
click at [771, 456] on link "完成並經過認證" at bounding box center [791, 465] width 100 height 19
click at [767, 636] on link "完成並經過認證" at bounding box center [791, 645] width 100 height 19
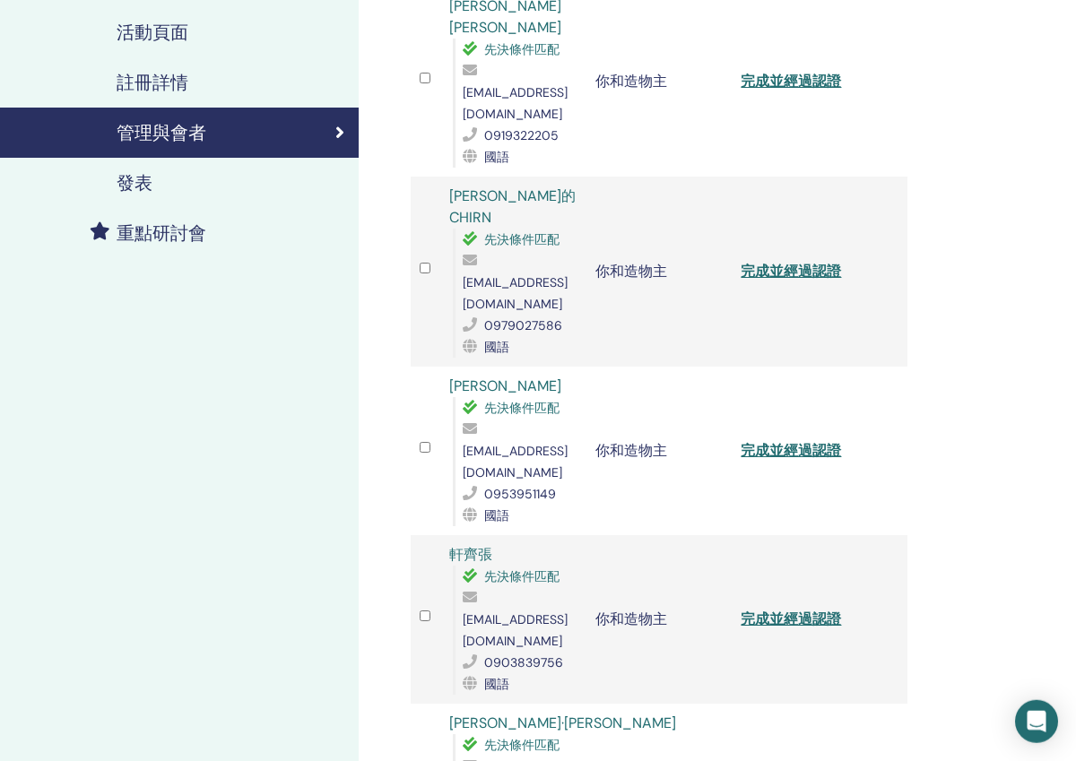
scroll to position [308, 0]
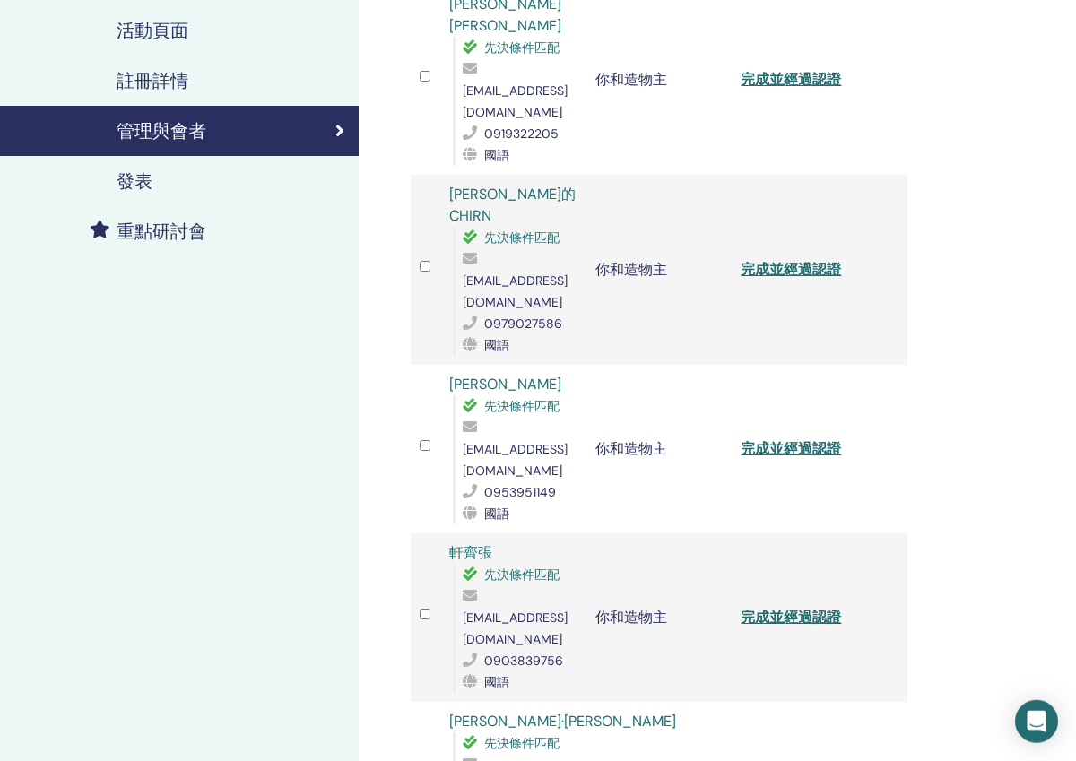
click at [766, 608] on link "完成並經過認證" at bounding box center [791, 617] width 100 height 19
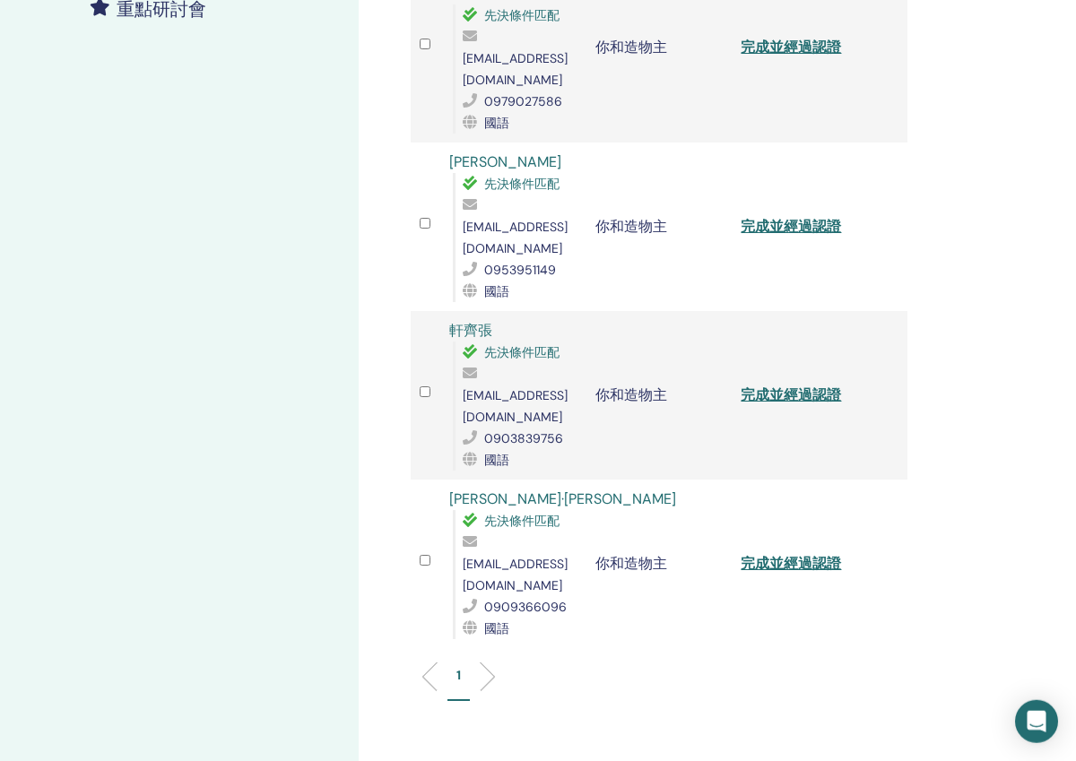
scroll to position [539, 0]
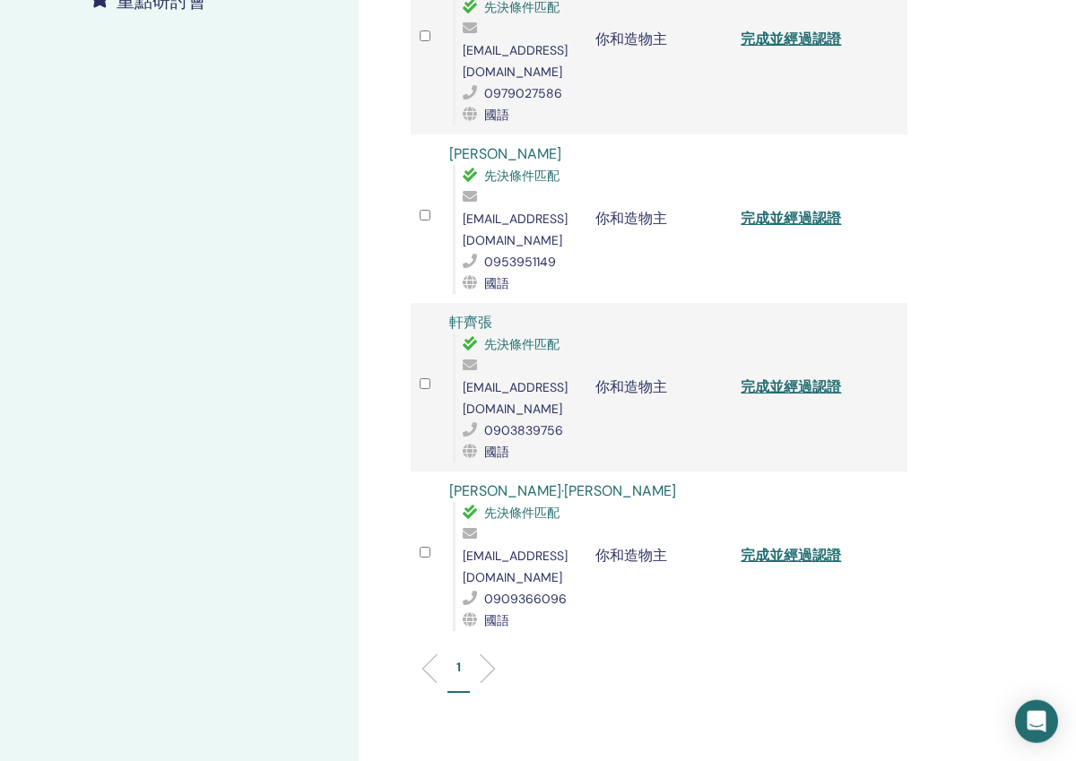
click at [763, 546] on link "完成並經過認證" at bounding box center [791, 555] width 100 height 19
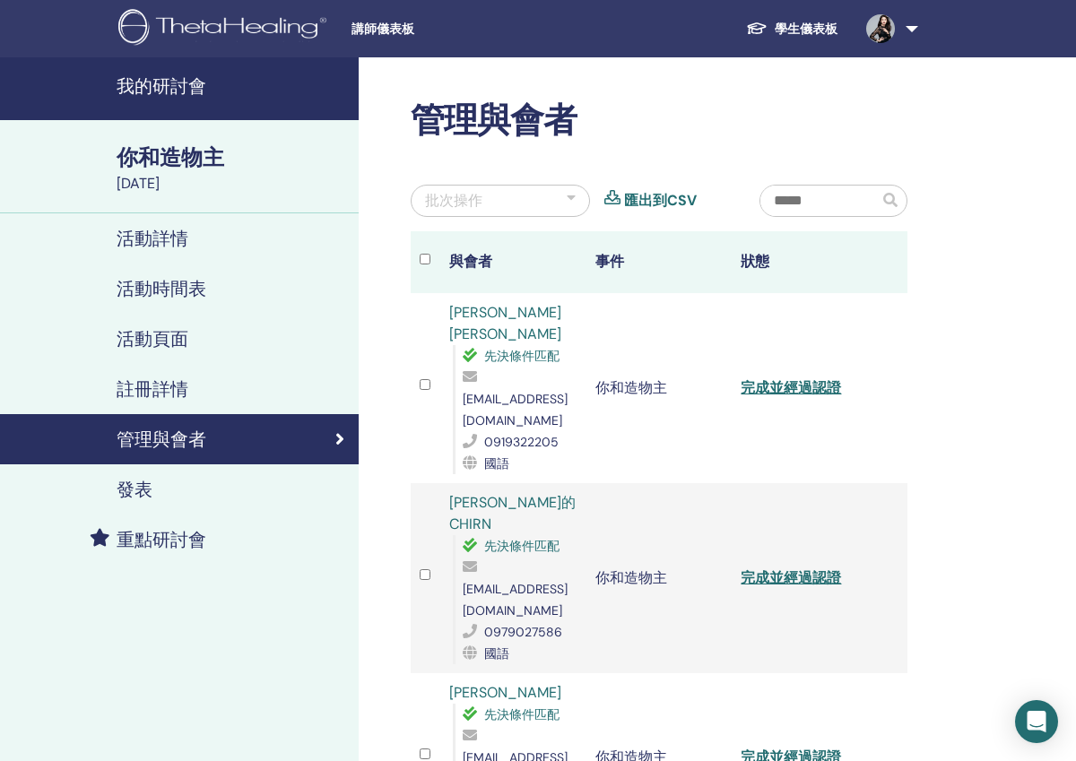
scroll to position [0, 0]
click at [131, 86] on h4 "我的研討會" at bounding box center [232, 86] width 231 height 22
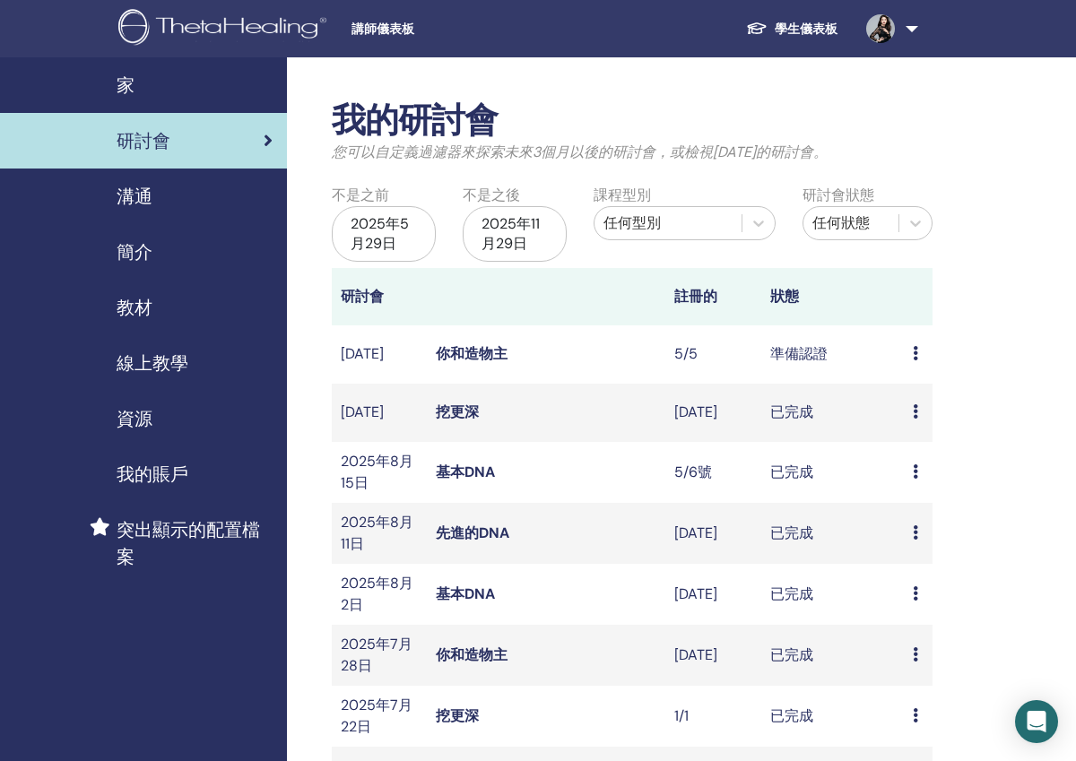
click at [454, 412] on link "挖更深" at bounding box center [457, 412] width 43 height 19
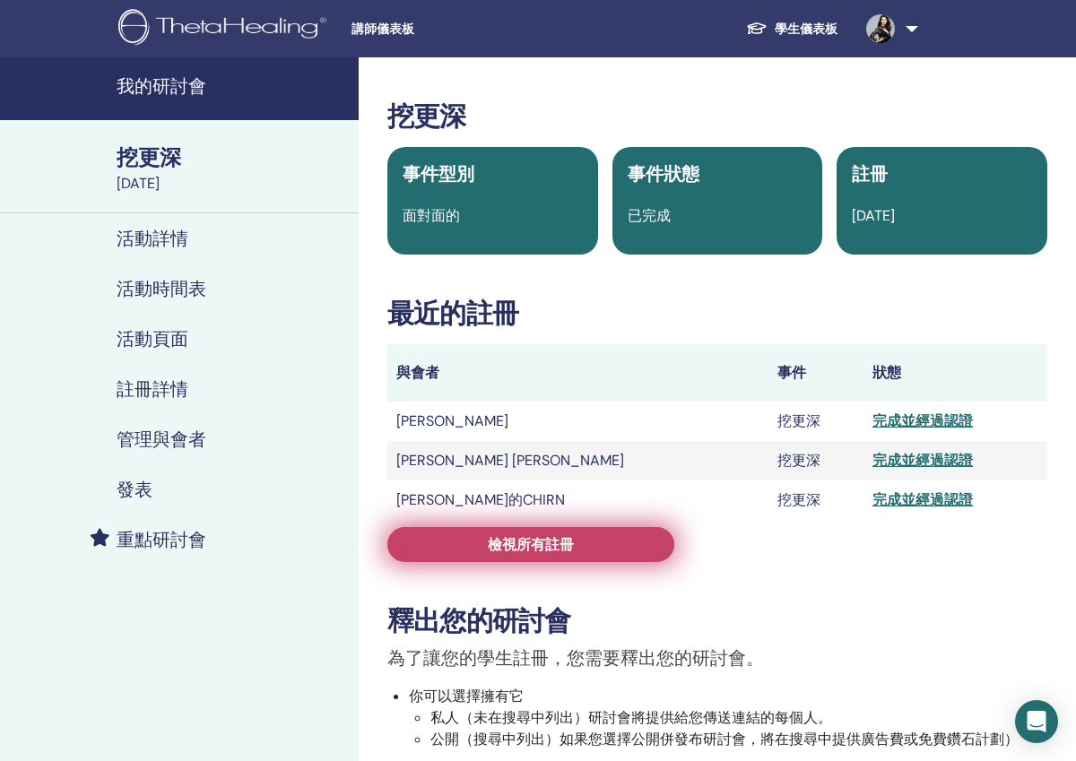
click at [535, 550] on span "檢視所有註冊" at bounding box center [531, 544] width 86 height 19
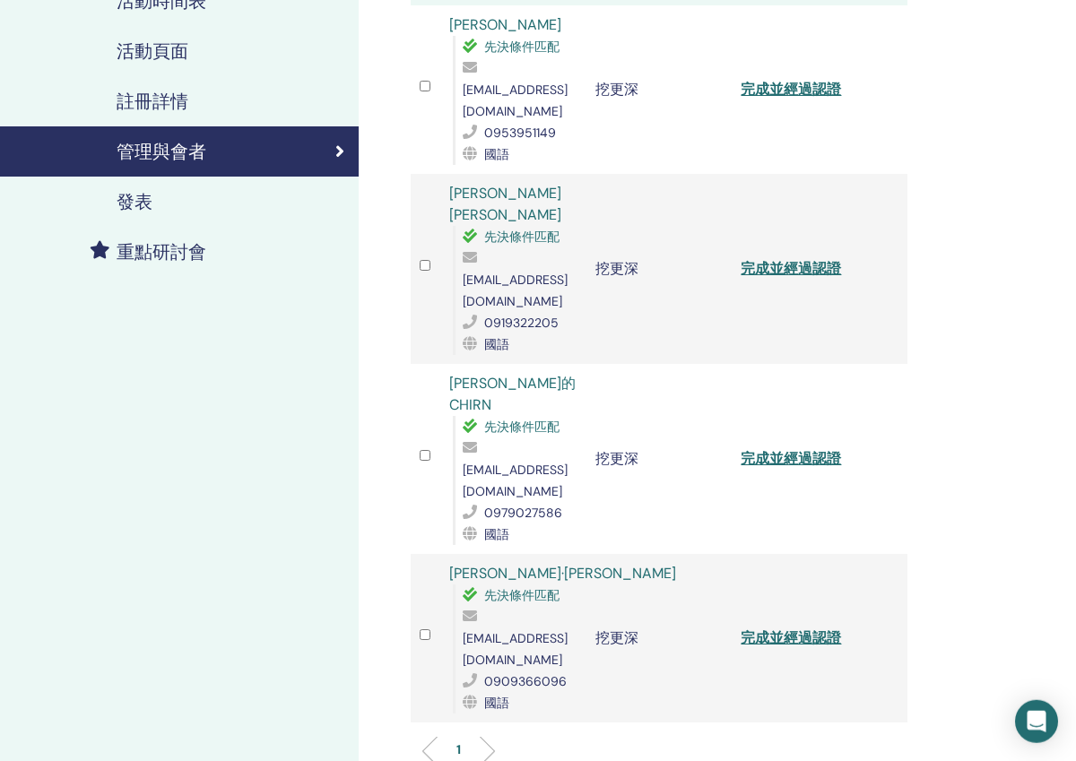
scroll to position [289, 0]
click at [794, 628] on link "完成並經過認證" at bounding box center [791, 637] width 100 height 19
click at [777, 448] on link "完成並經過認證" at bounding box center [791, 457] width 100 height 19
click at [794, 258] on link "完成並經過認證" at bounding box center [791, 267] width 100 height 19
click at [785, 82] on link "完成並經過認證" at bounding box center [791, 88] width 100 height 19
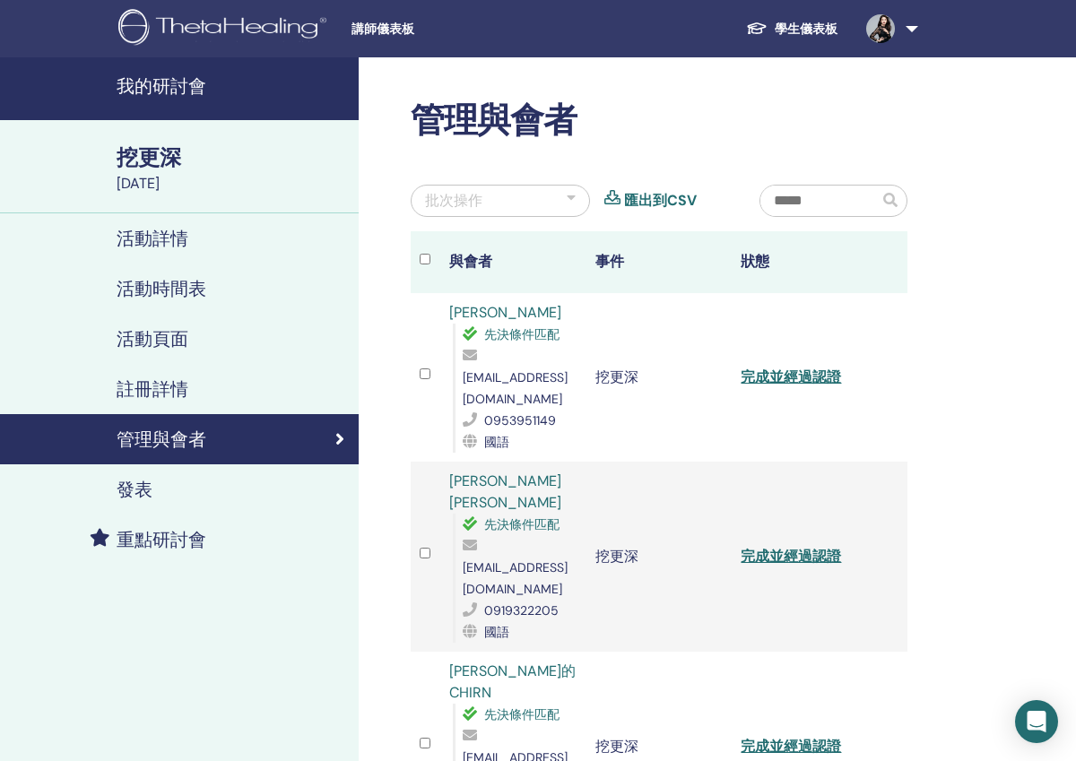
scroll to position [0, 0]
click at [196, 85] on h4 "我的研討會" at bounding box center [232, 86] width 231 height 22
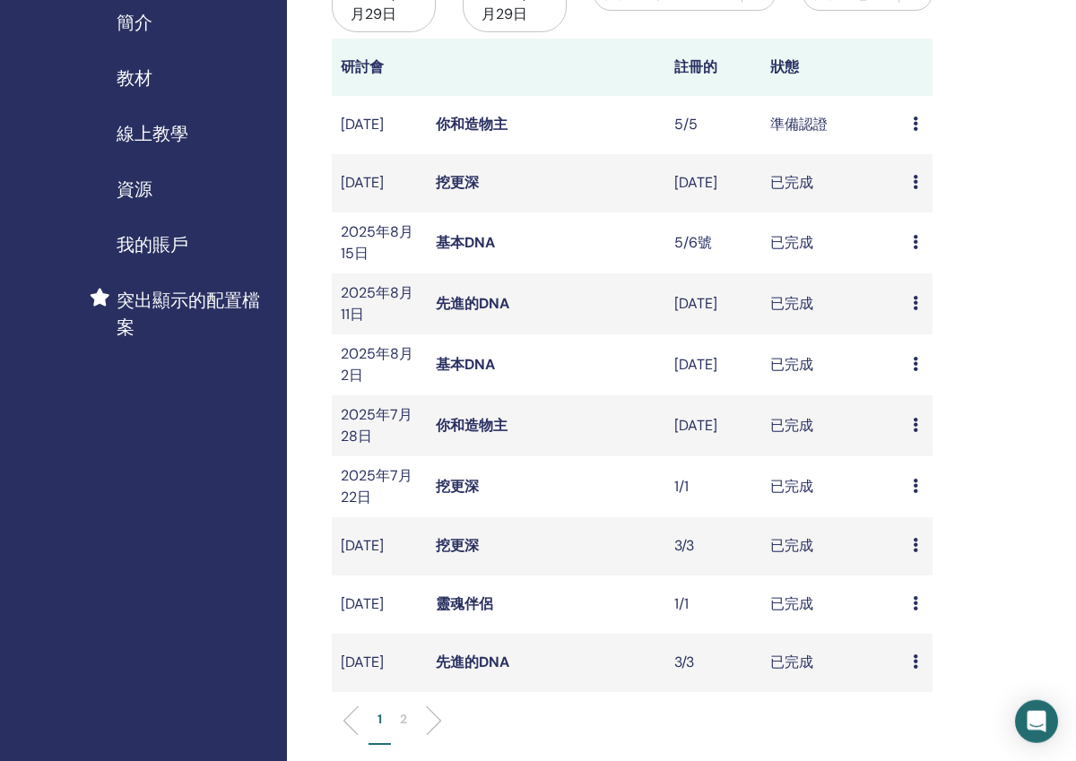
scroll to position [238, 0]
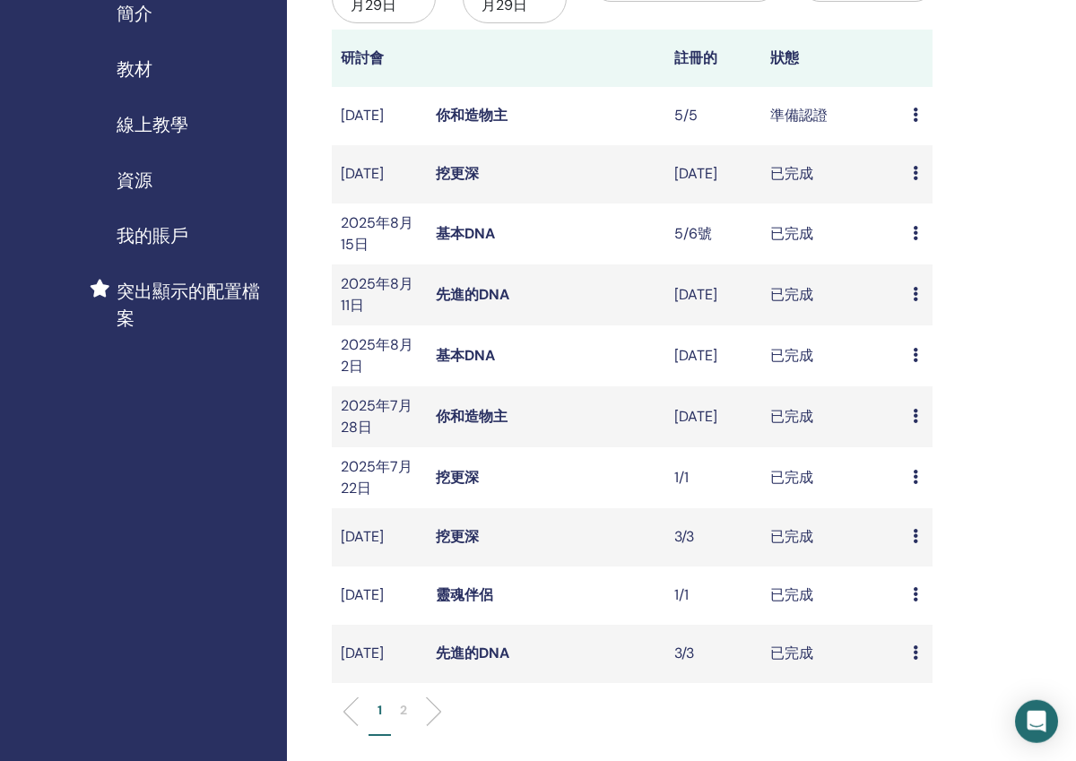
click at [474, 106] on link "你和造物主" at bounding box center [472, 115] width 72 height 19
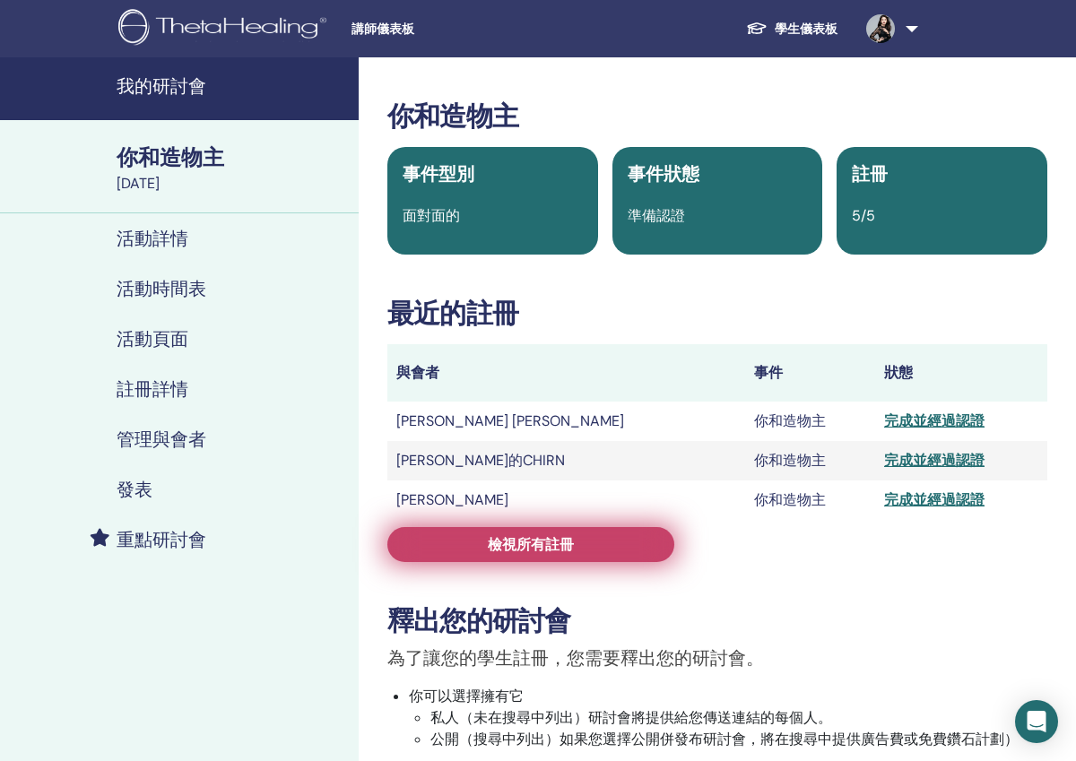
click at [475, 540] on link "檢視所有註冊" at bounding box center [530, 544] width 287 height 35
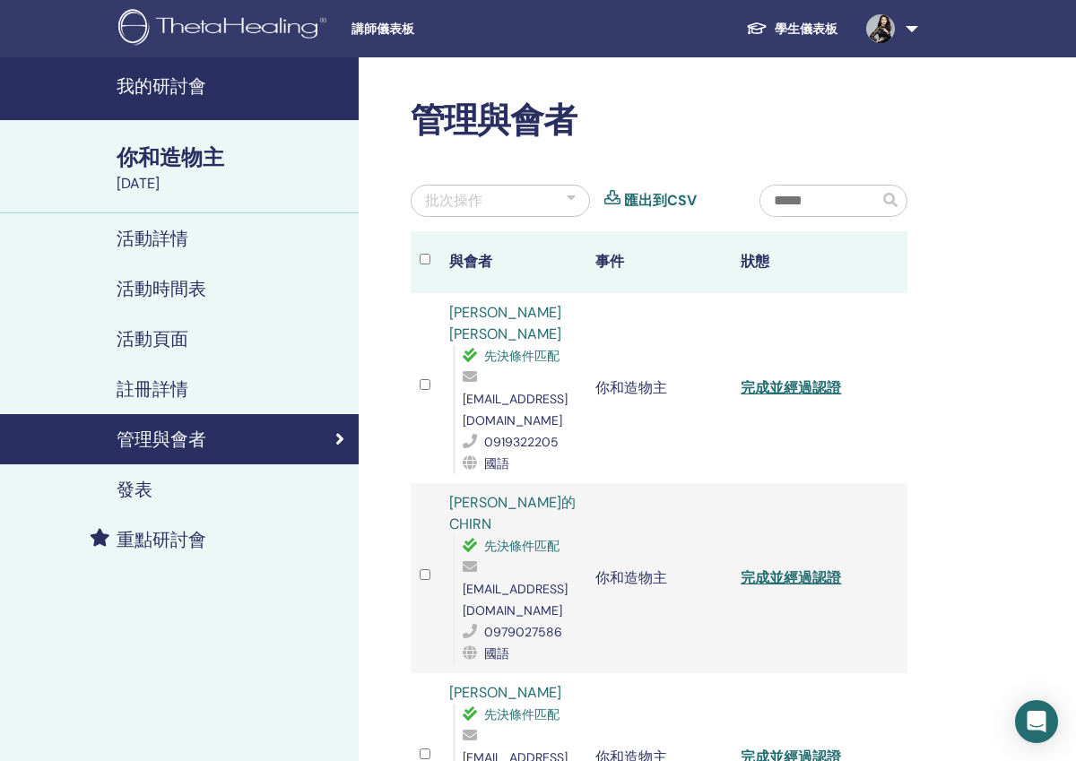
click at [159, 85] on h4 "我的研討會" at bounding box center [232, 86] width 231 height 22
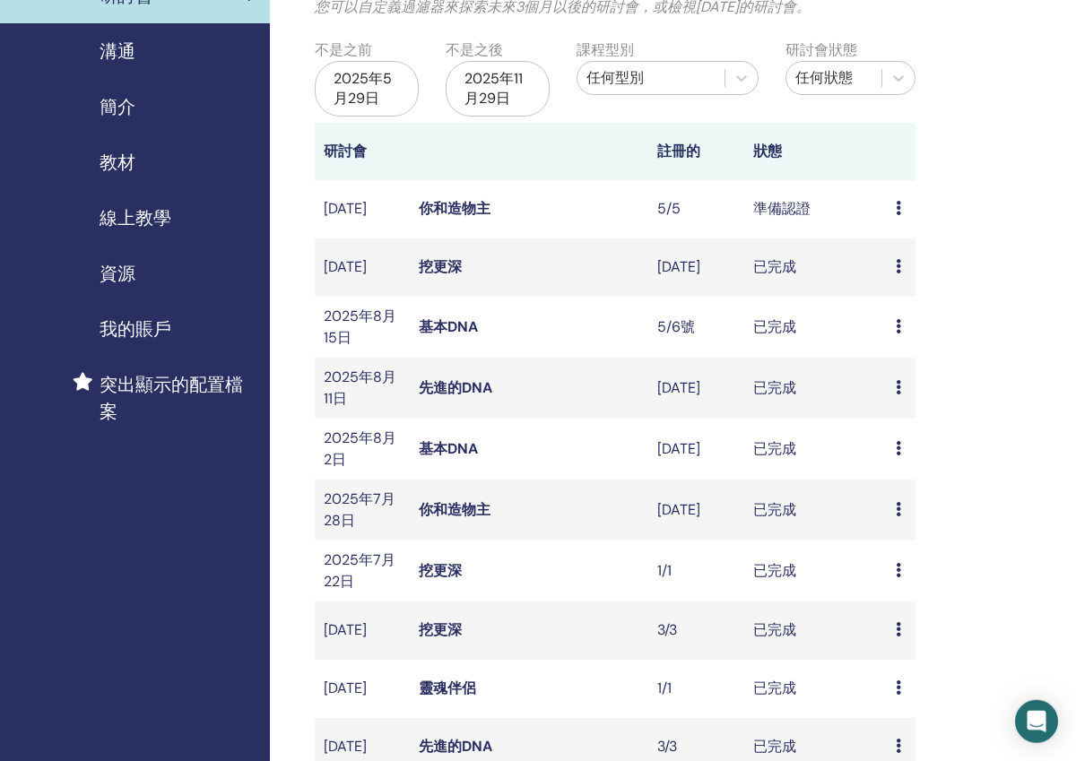
scroll to position [176, 17]
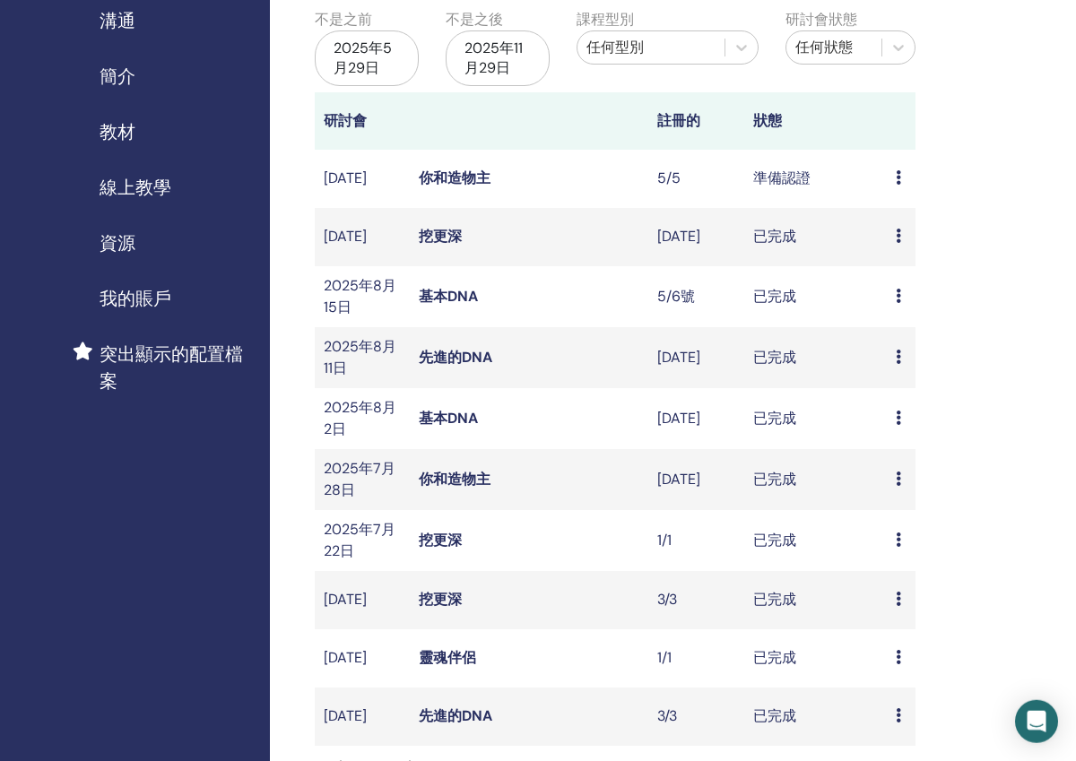
click at [446, 479] on link "你和造物主" at bounding box center [455, 479] width 72 height 19
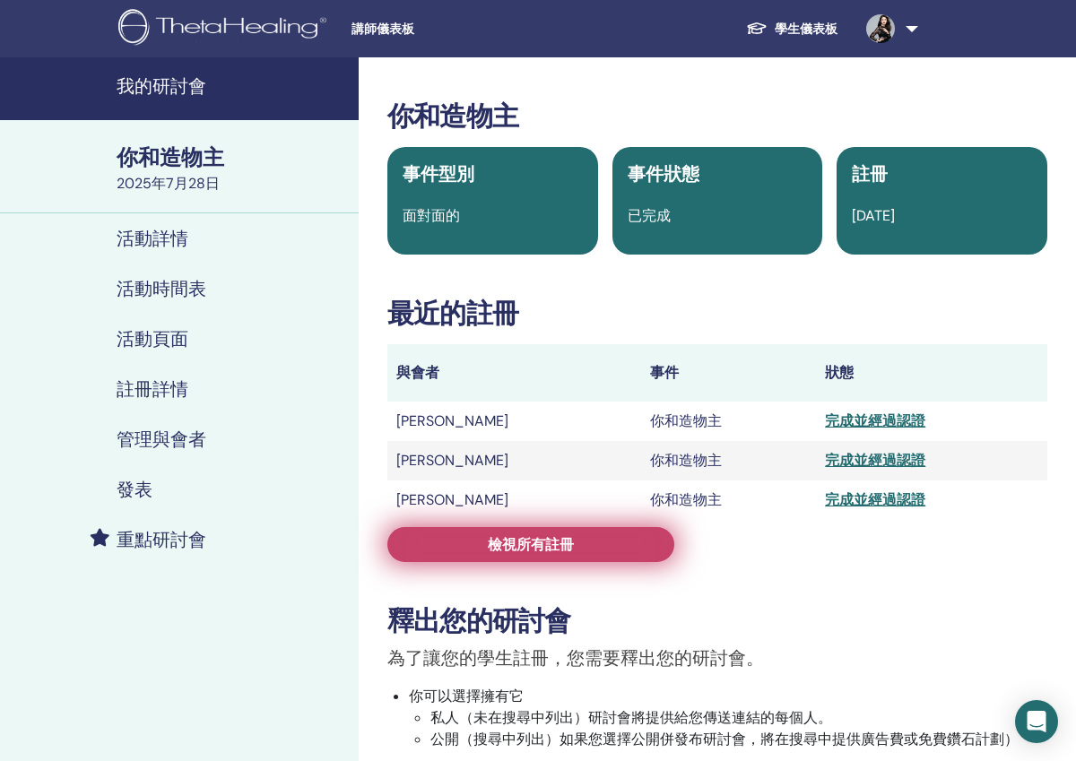
click at [472, 557] on link "檢視所有註冊" at bounding box center [530, 544] width 287 height 35
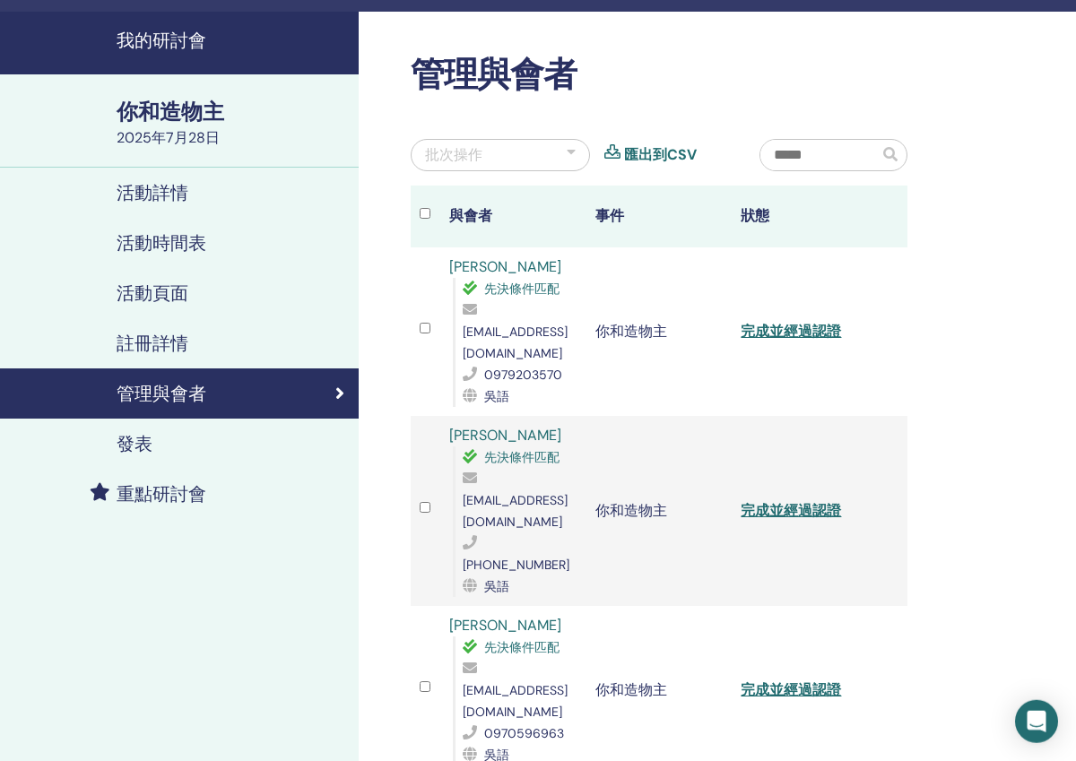
scroll to position [48, 0]
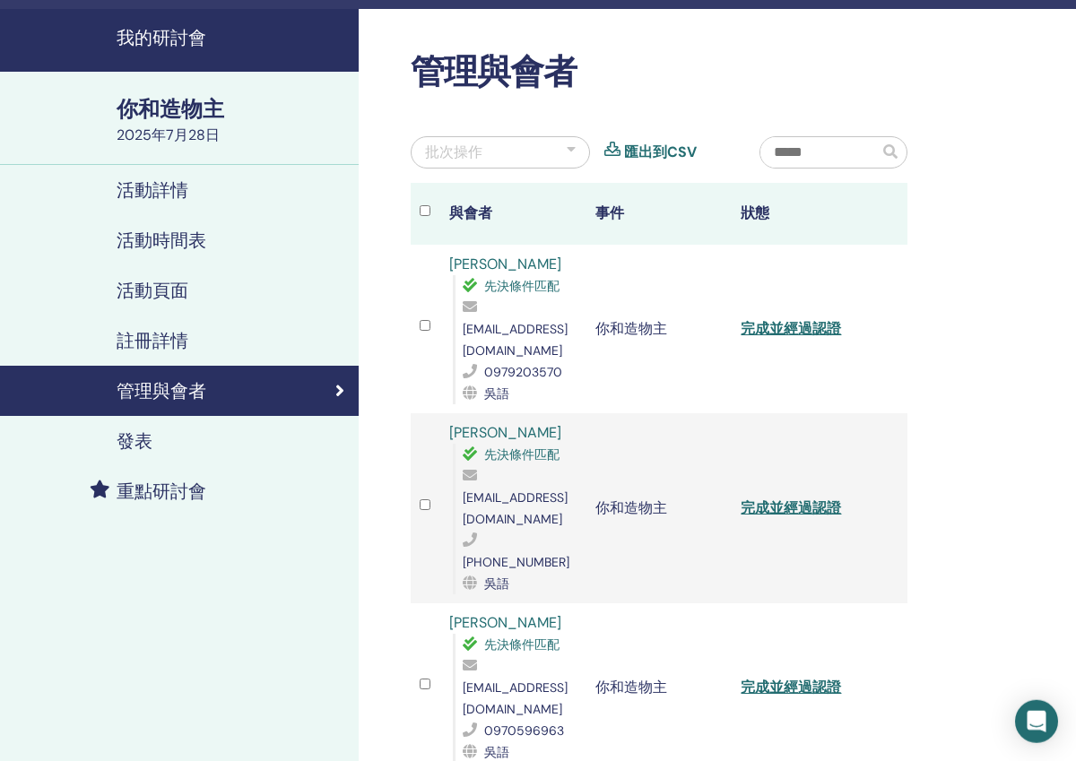
click at [777, 319] on link "完成並經過認證" at bounding box center [791, 328] width 100 height 19
click at [780, 498] on link "完成並經過認證" at bounding box center [791, 507] width 100 height 19
click at [789, 678] on link "完成並經過認證" at bounding box center [791, 687] width 100 height 19
click at [603, 48] on div "管理與會者 批次操作 匯出到CSV 與會者 事件 狀態 [PERSON_NAME] 先決條件匹配 [EMAIL_ADDRESS][DOMAIN_NAME] 0…" at bounding box center [717, 551] width 717 height 1085
